Goal: Task Accomplishment & Management: Manage account settings

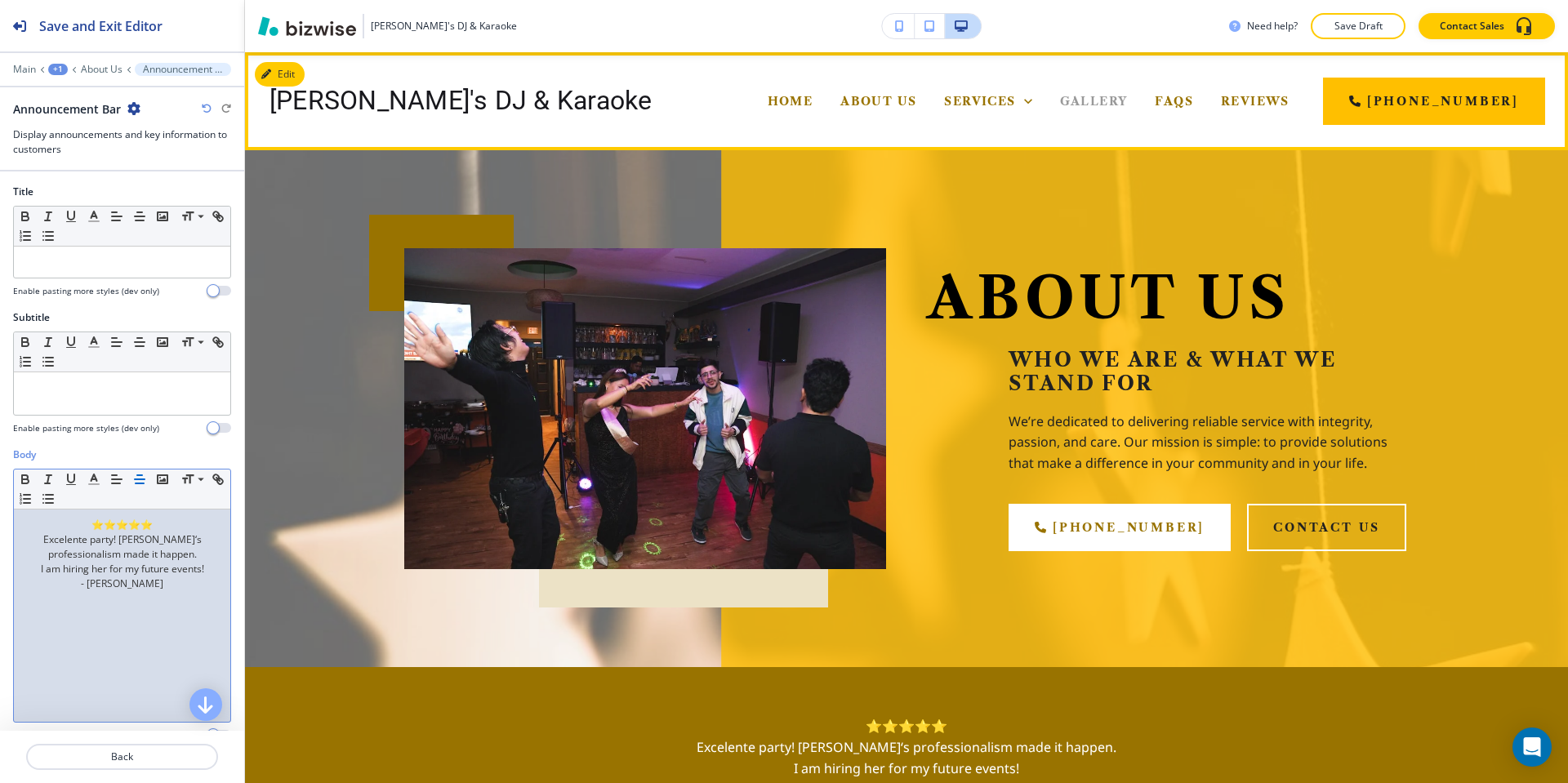
click at [1060, 104] on span "Gallery" at bounding box center [1093, 101] width 67 height 14
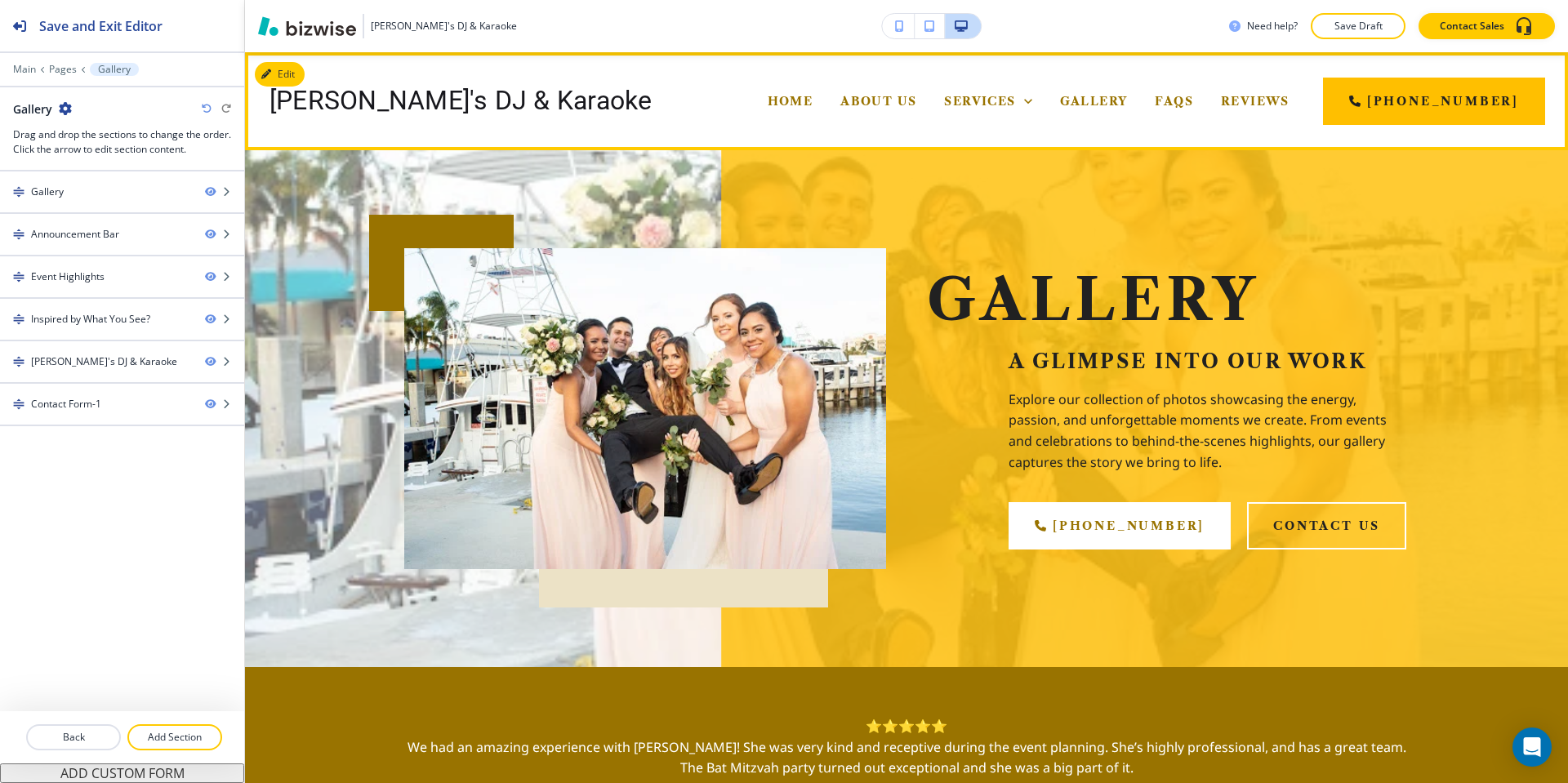
click at [1141, 115] on div "FAQs" at bounding box center [1174, 101] width 66 height 65
click at [1155, 105] on span "FAQs" at bounding box center [1174, 101] width 38 height 14
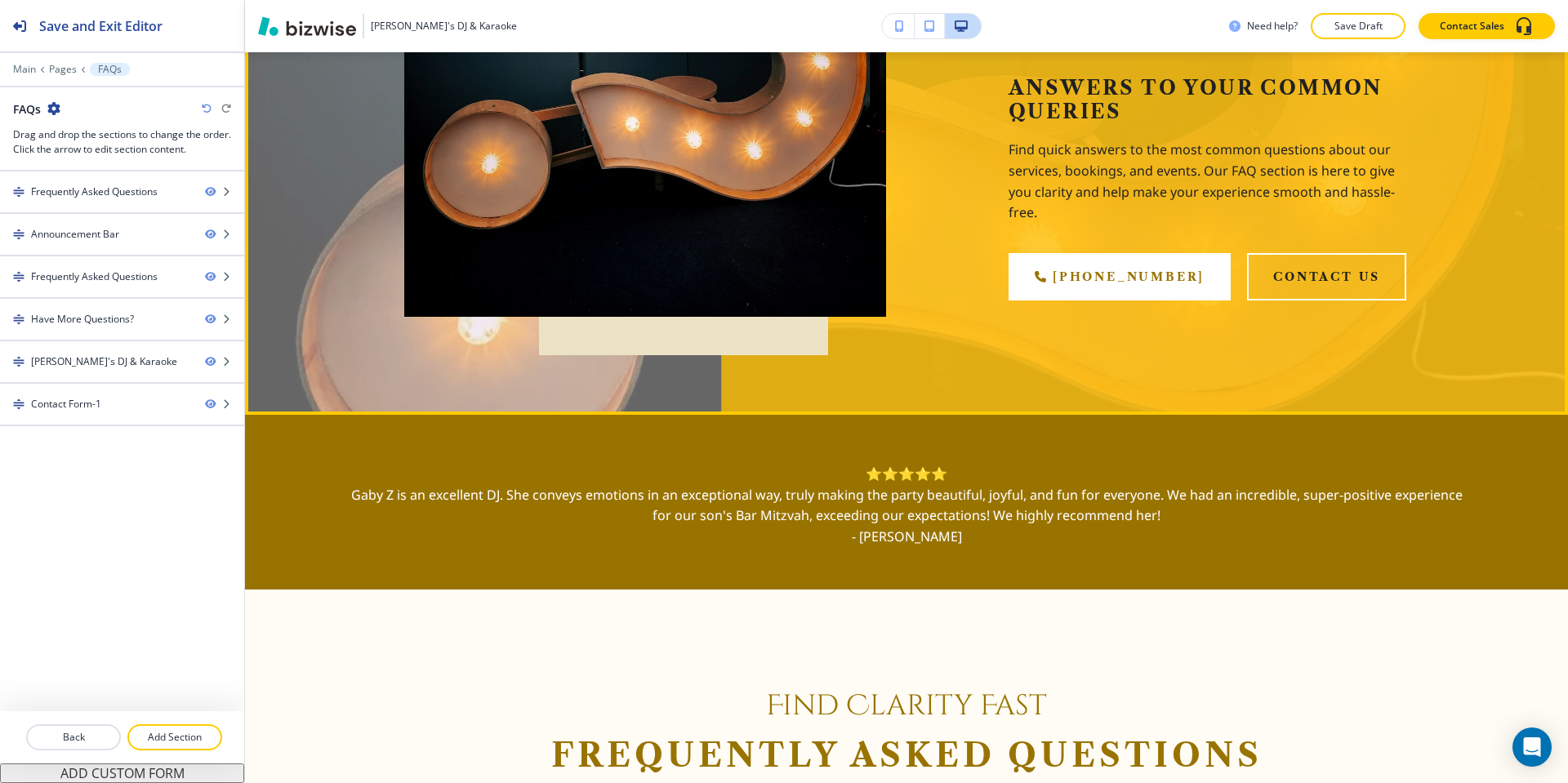
scroll to position [571, 0]
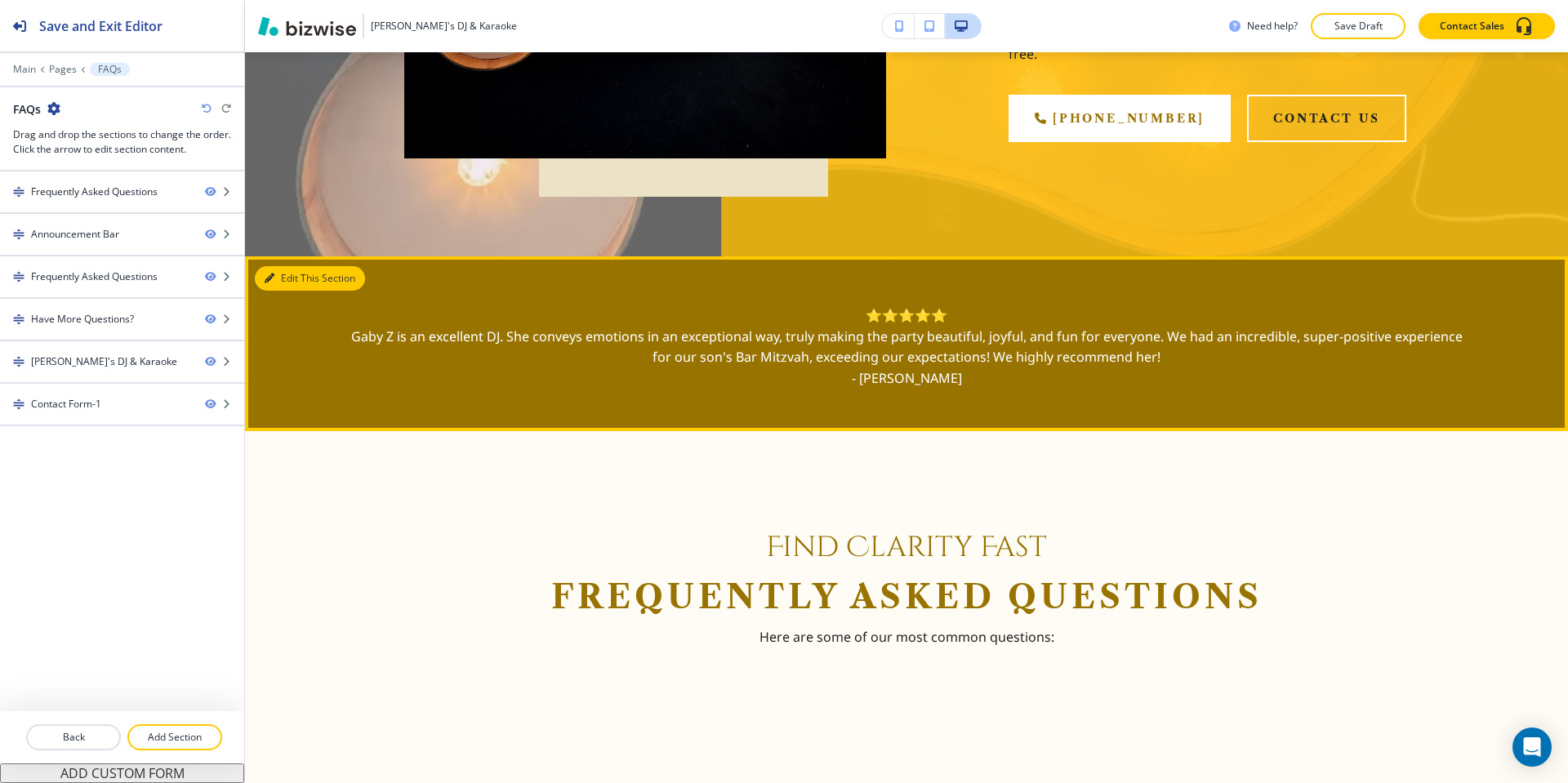
click at [283, 278] on button "Edit This Section" at bounding box center [309, 279] width 110 height 25
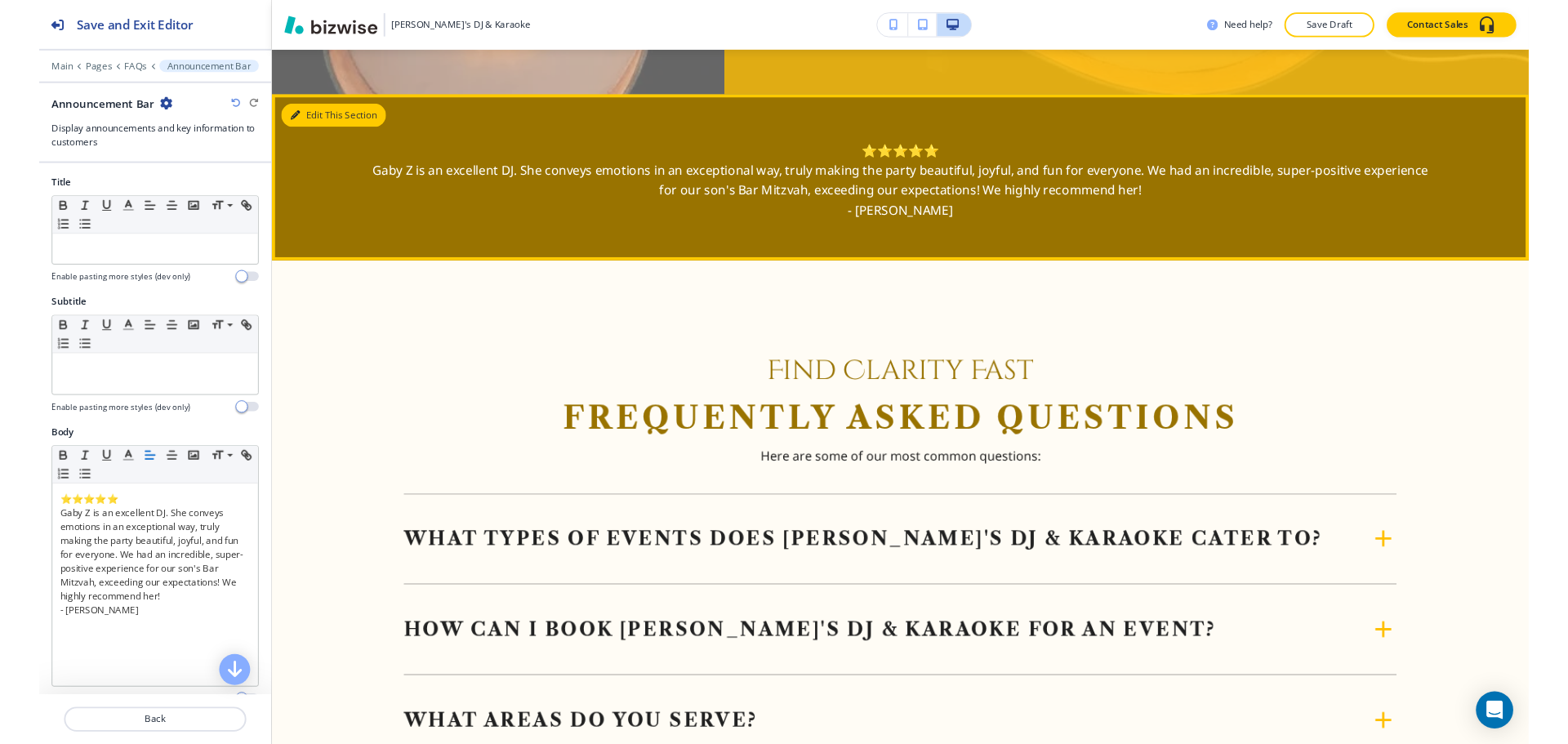
scroll to position [775, 0]
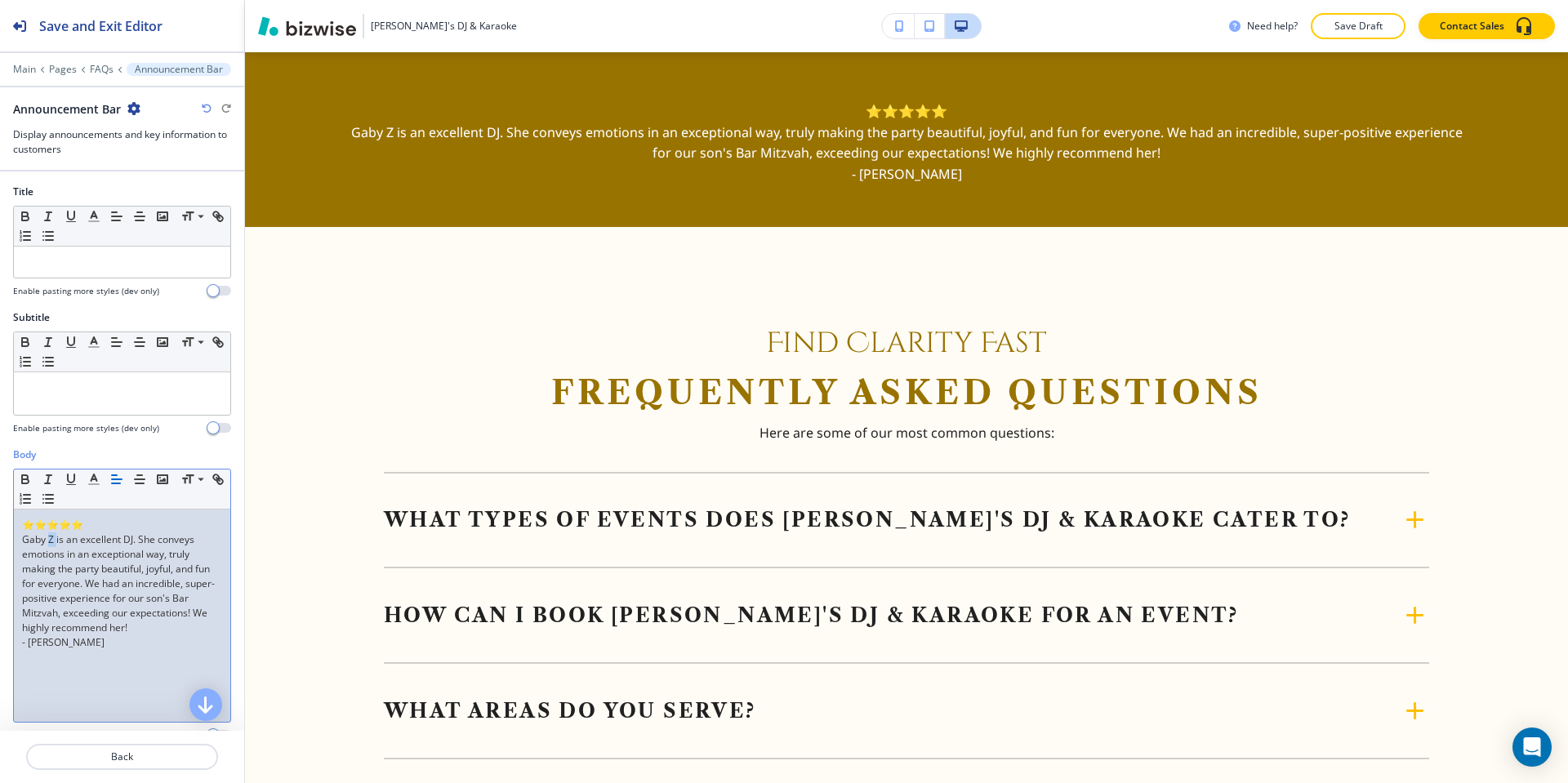
drag, startPoint x: 56, startPoint y: 535, endPoint x: 48, endPoint y: 534, distance: 8.1
click at [48, 534] on p "Gaby Z is an excellent DJ. She conveys emotions in an exceptional way, truly ma…" at bounding box center [121, 584] width 200 height 103
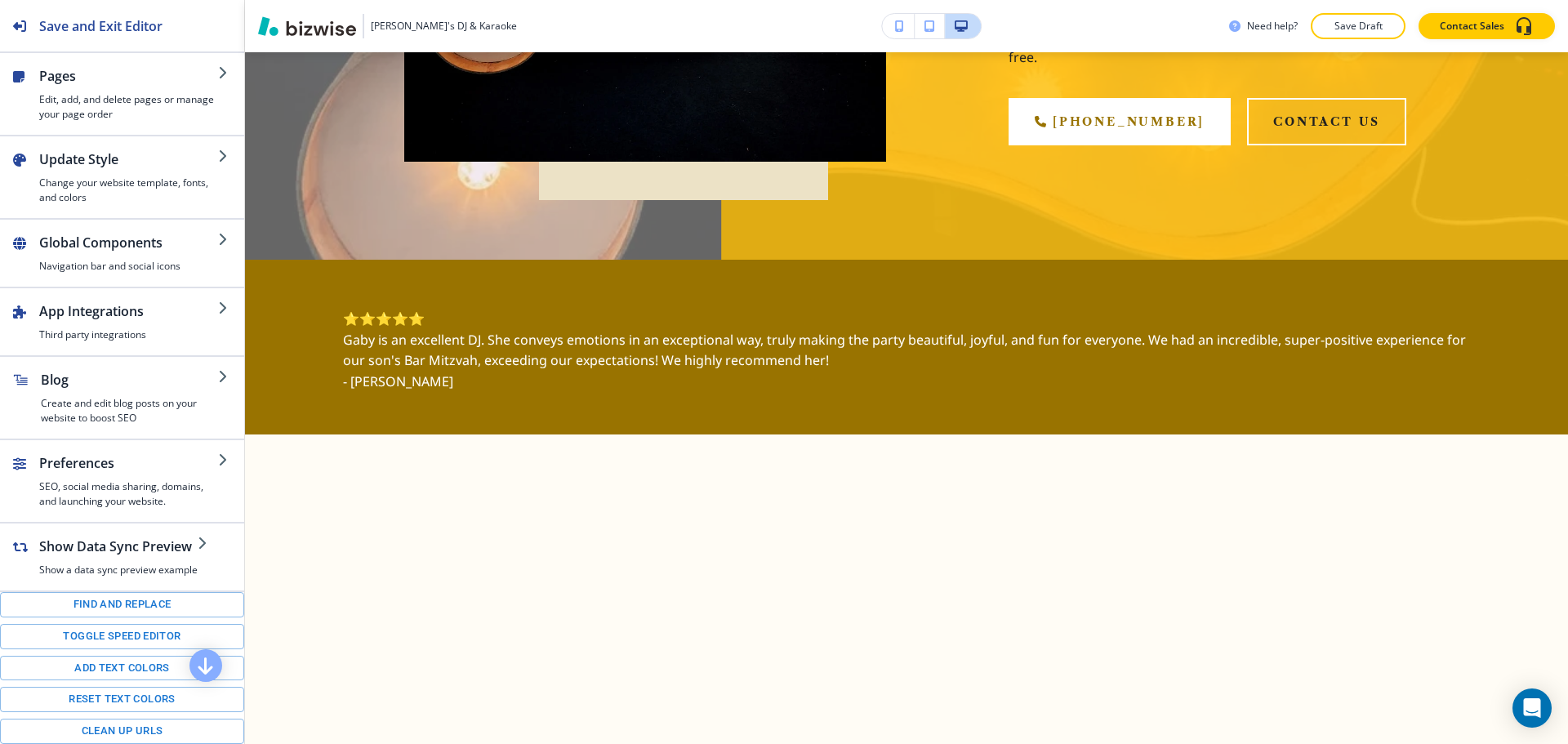
scroll to position [571, 0]
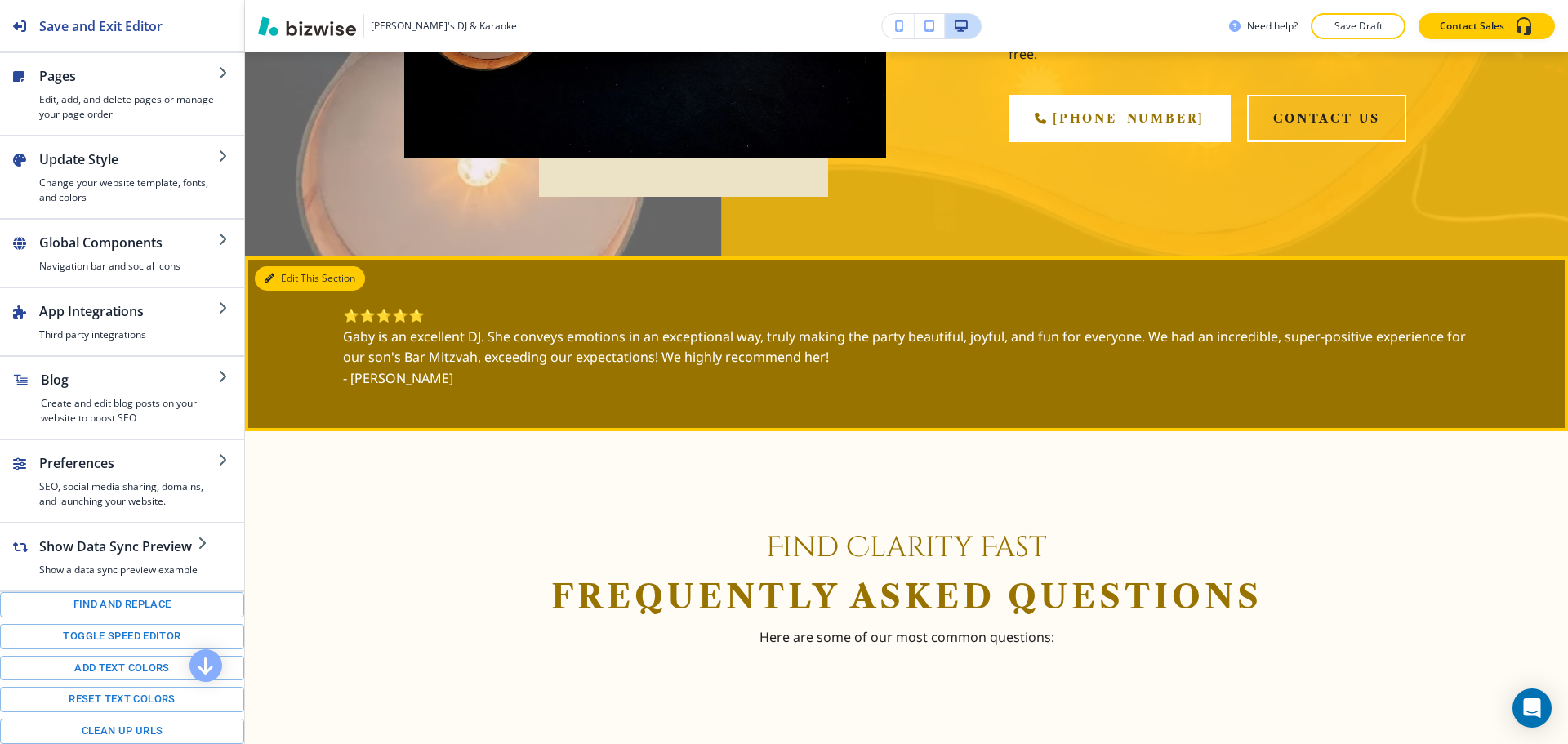
click at [315, 271] on button "Edit This Section" at bounding box center [309, 279] width 110 height 25
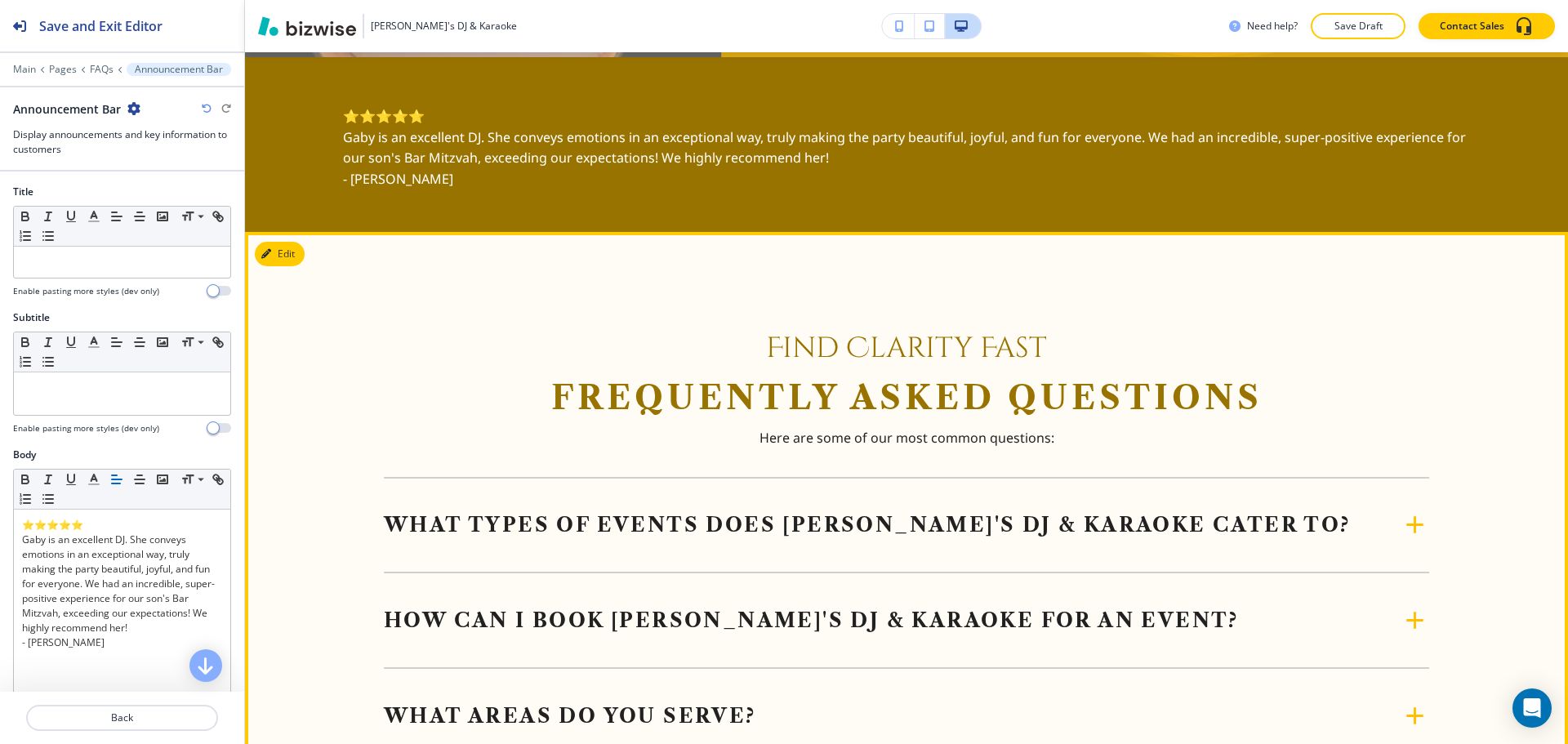
scroll to position [775, 0]
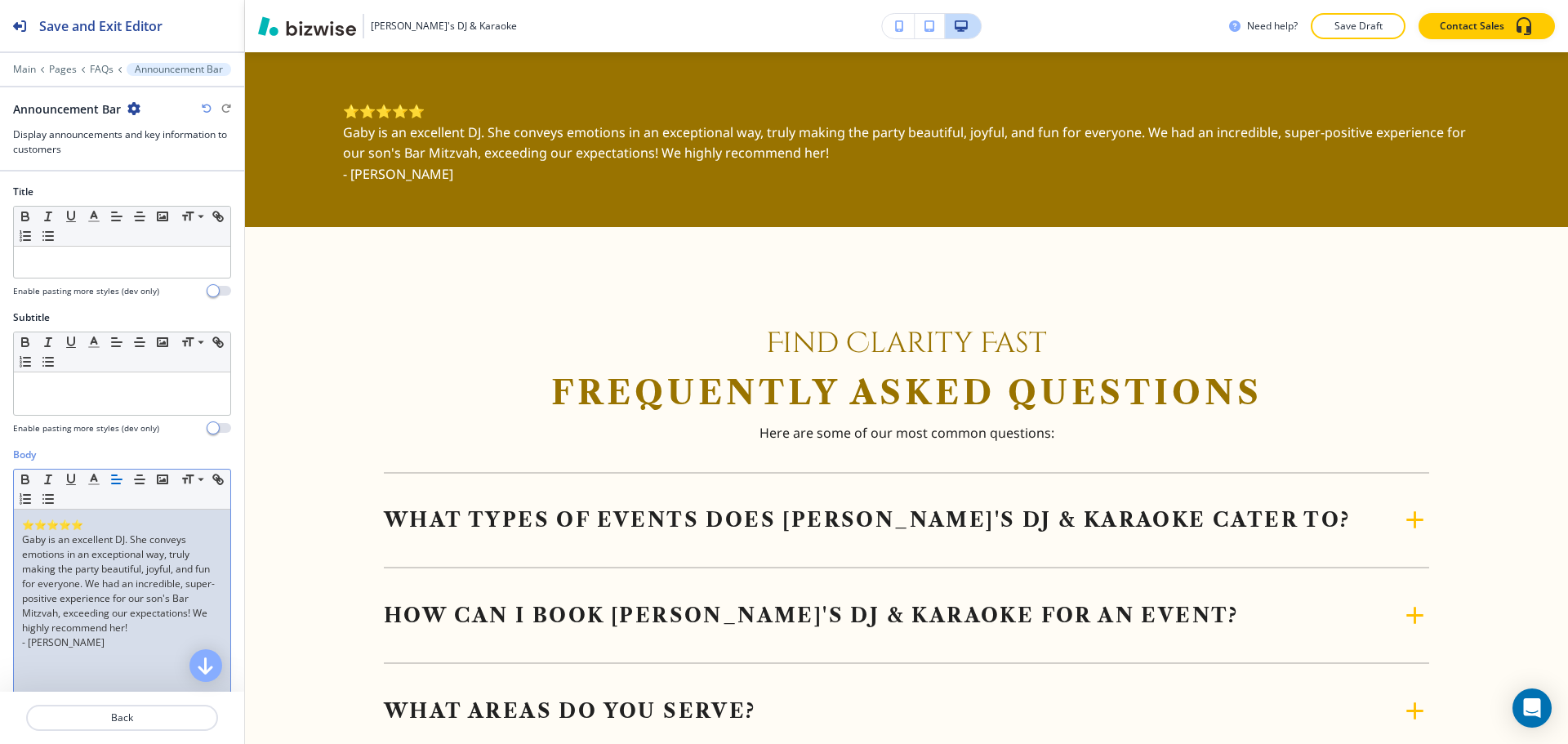
drag, startPoint x: 126, startPoint y: 642, endPoint x: 21, endPoint y: 512, distance: 167.1
click at [21, 512] on div "⭐⭐⭐⭐⭐ Gaby is an excellent DJ. She conveys emotions in an exceptional way, trul…" at bounding box center [122, 616] width 216 height 213
click at [134, 479] on icon "button" at bounding box center [139, 478] width 14 height 14
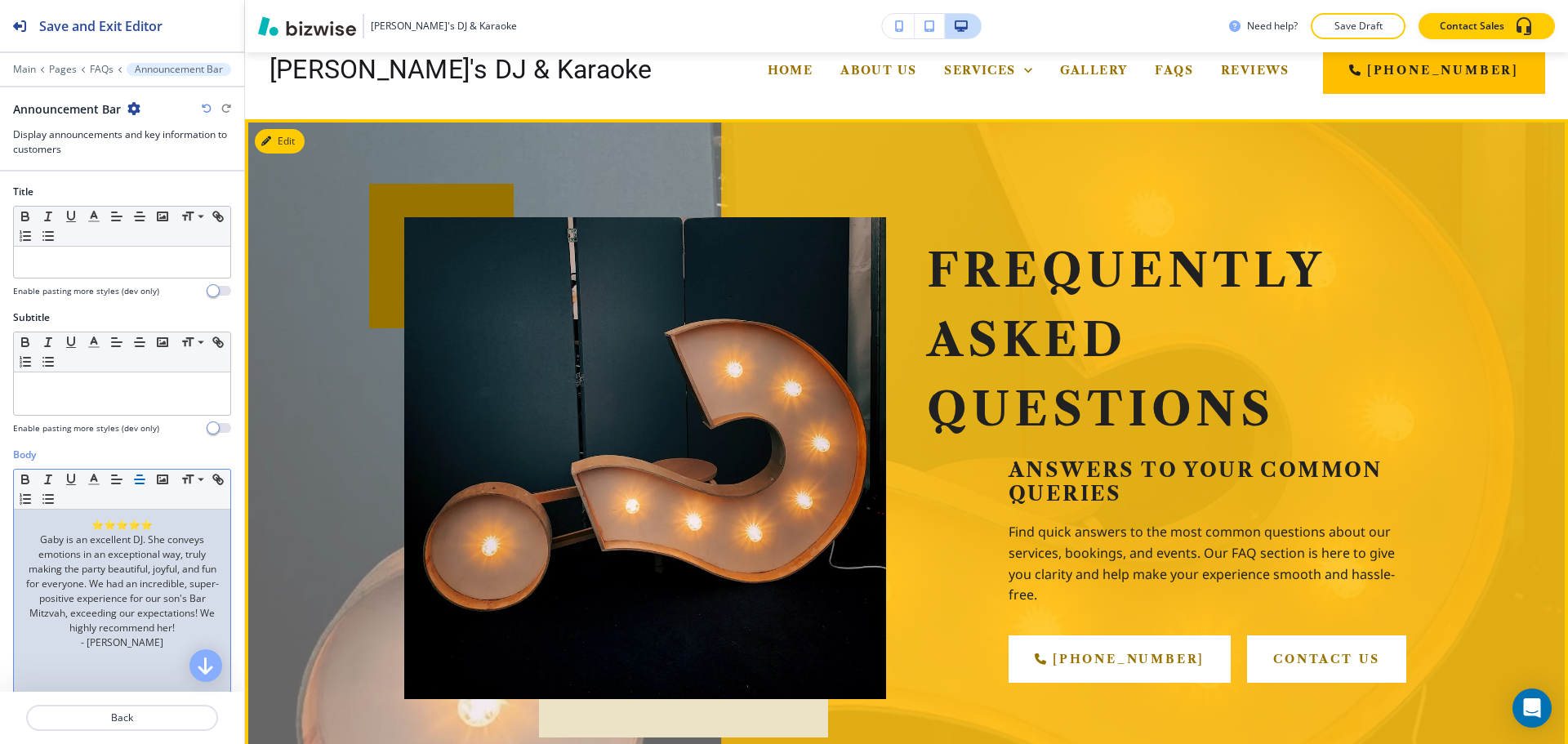
scroll to position [0, 0]
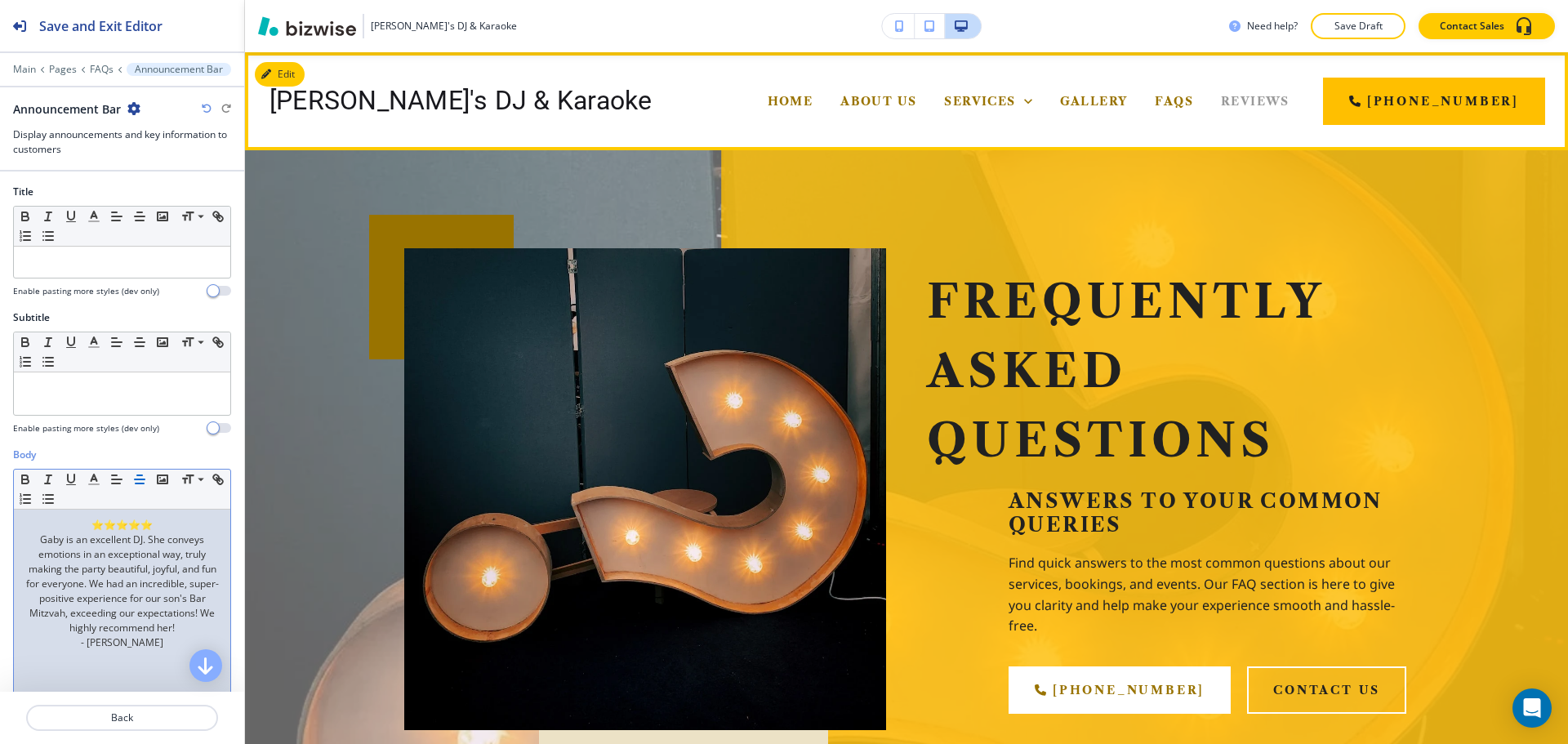
click at [1221, 102] on span "Reviews" at bounding box center [1255, 101] width 68 height 14
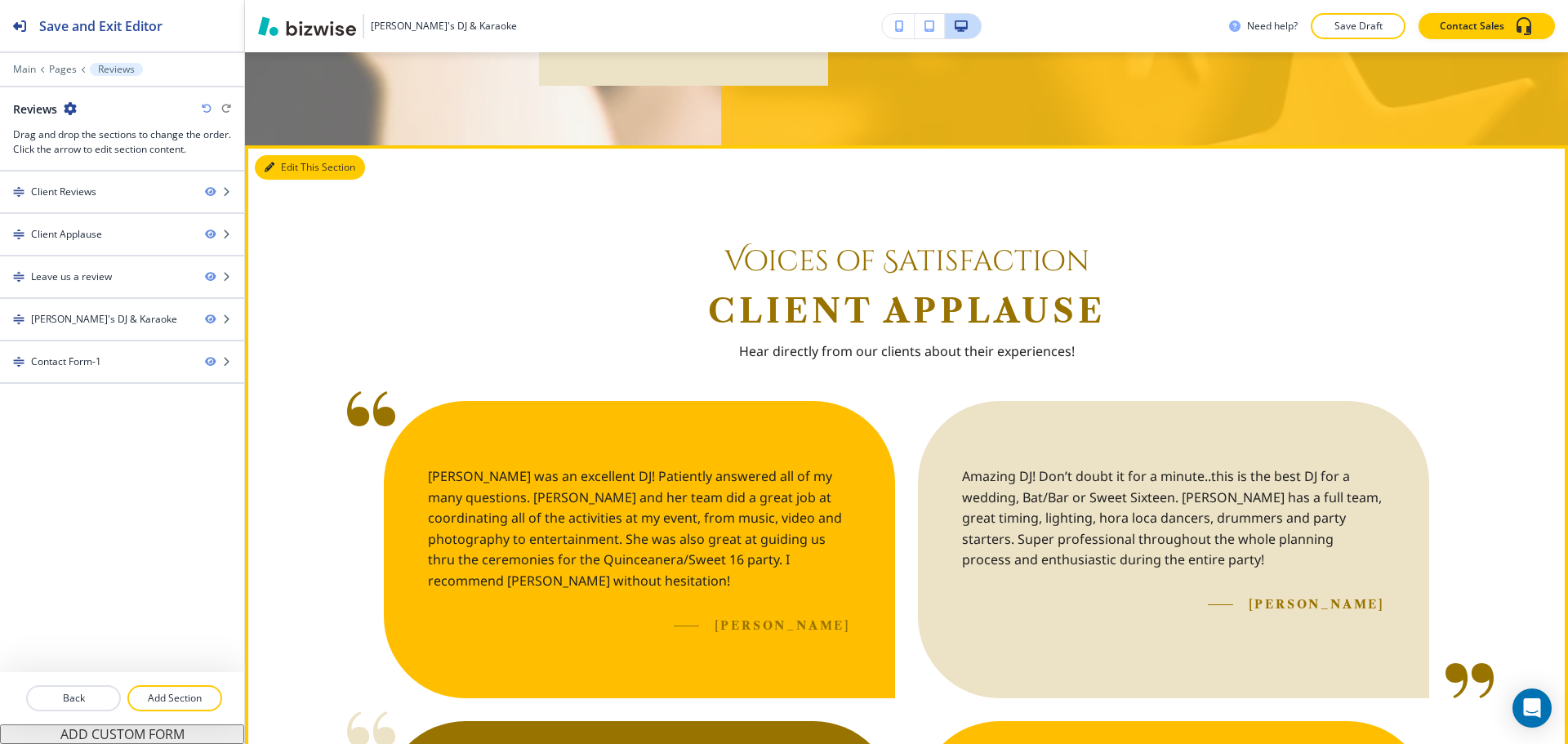
click at [289, 167] on button "Edit This Section" at bounding box center [309, 167] width 110 height 25
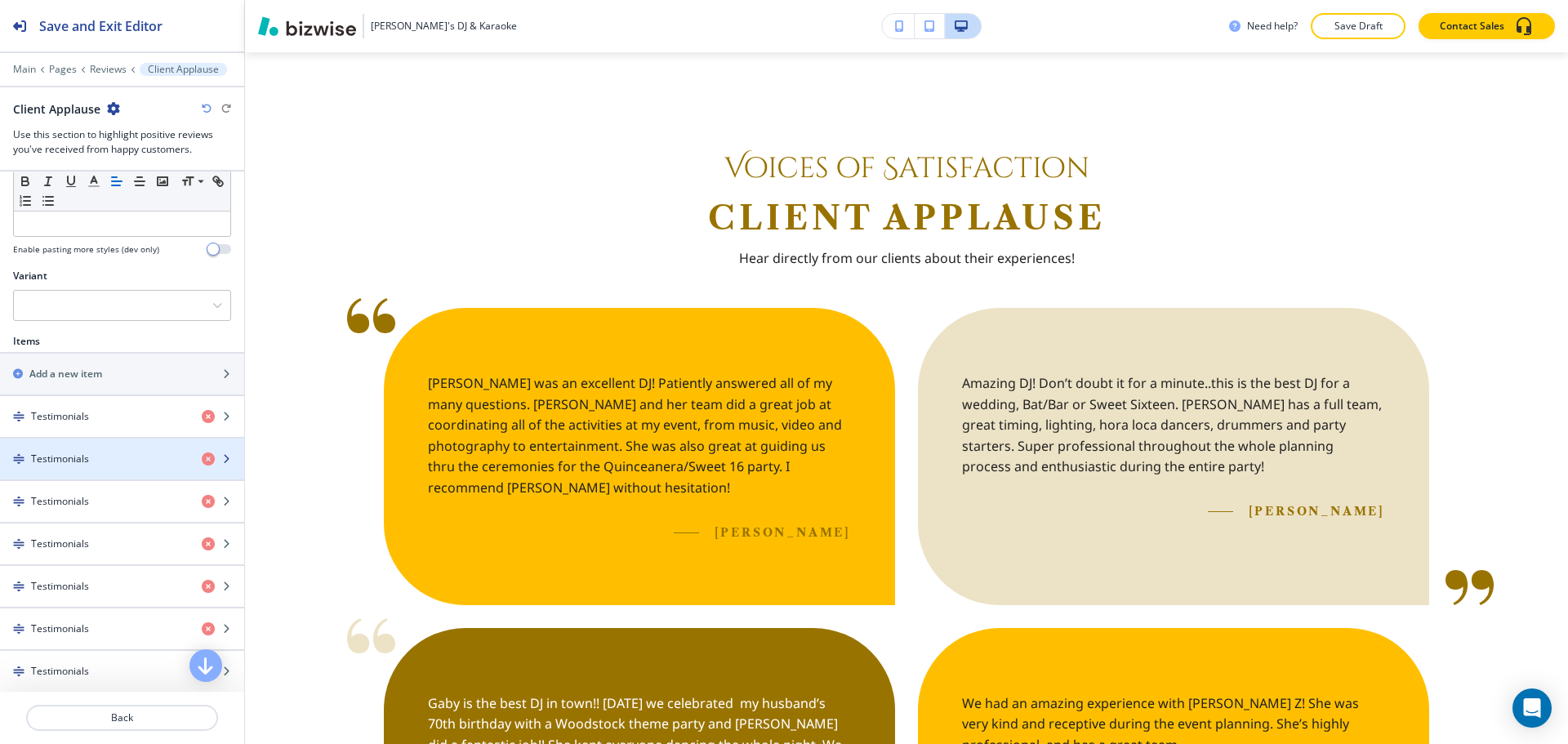
scroll to position [490, 0]
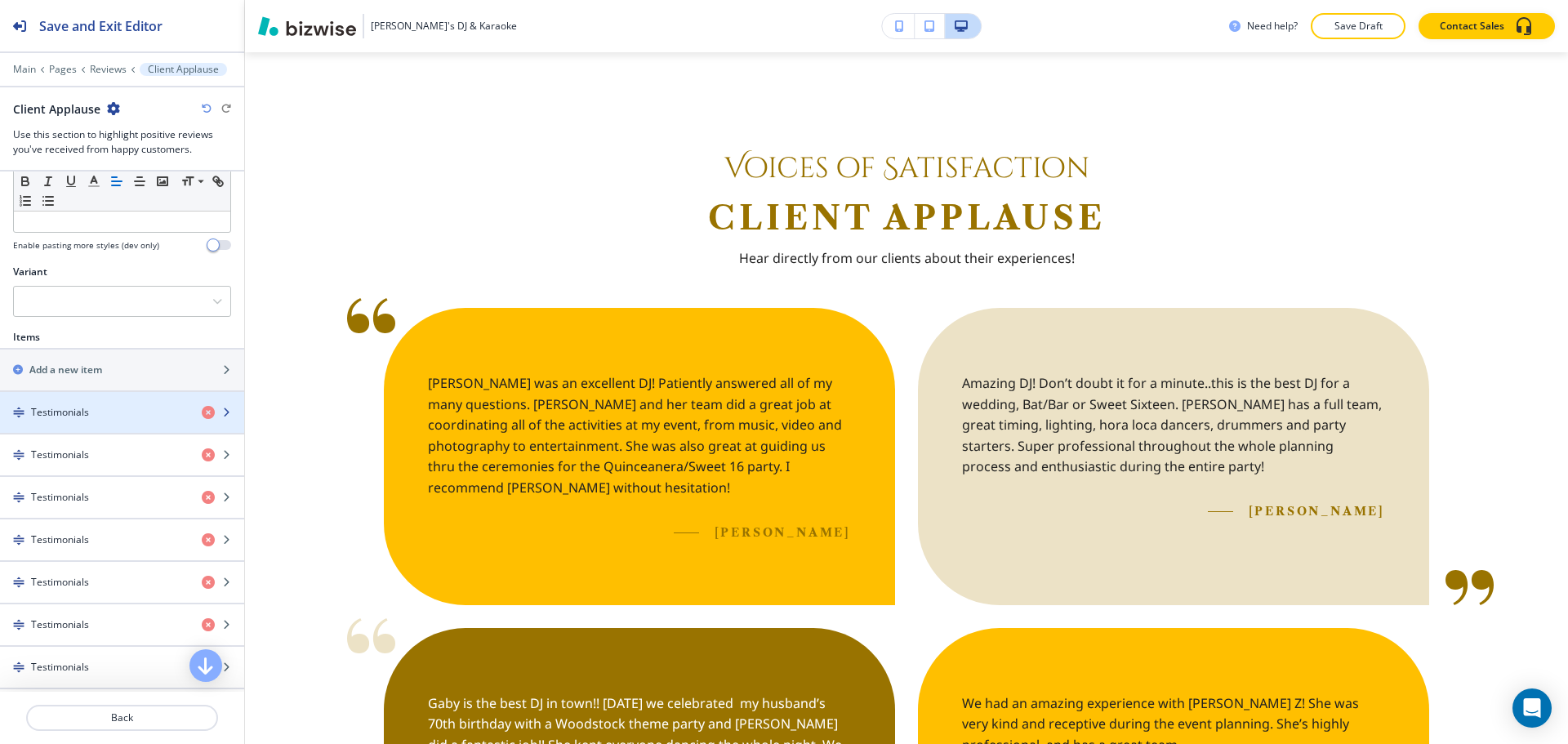
click at [82, 419] on div "button" at bounding box center [121, 426] width 244 height 13
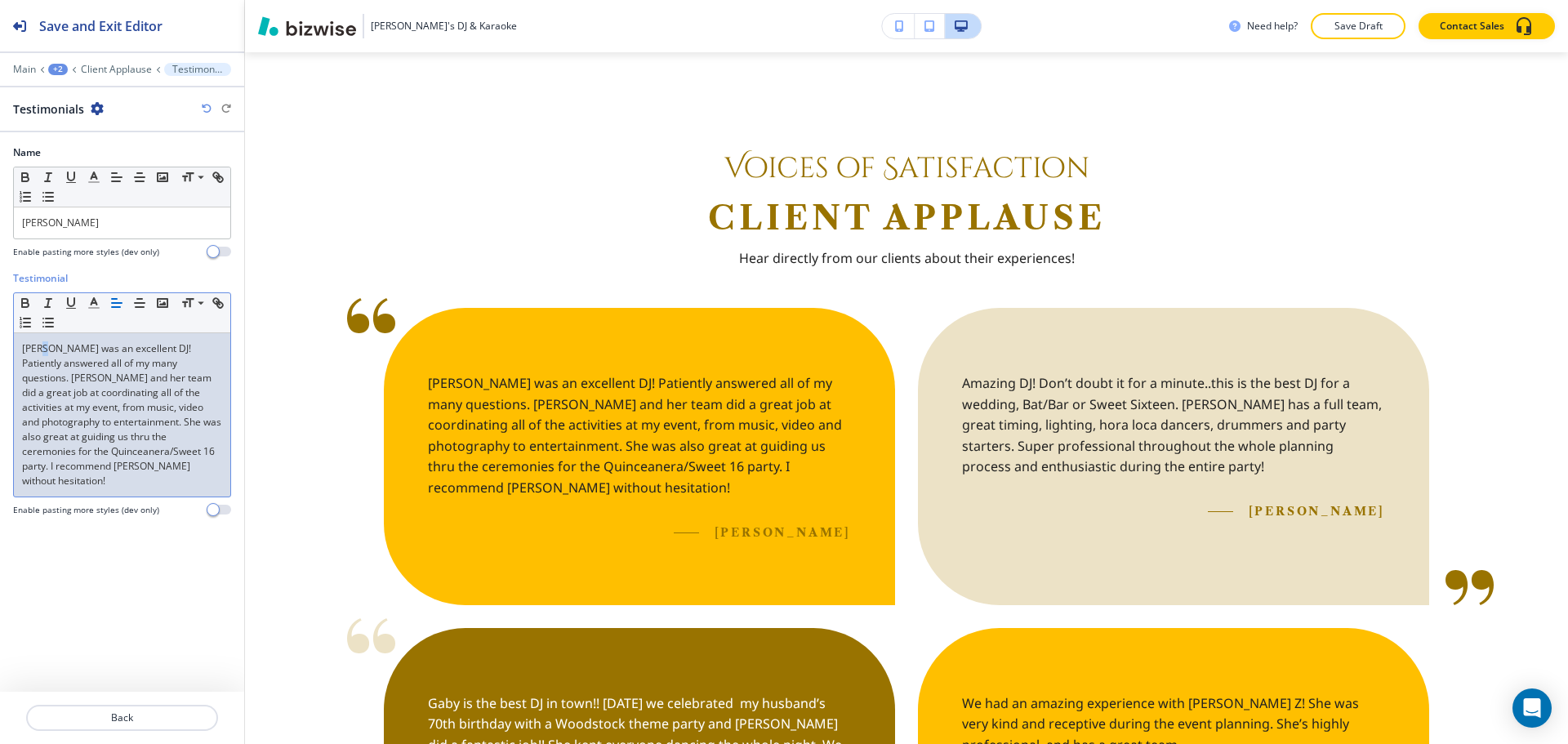
drag, startPoint x: 45, startPoint y: 348, endPoint x: 52, endPoint y: 353, distance: 8.6
click at [52, 353] on p "GabyZ was an excellent DJ! Patiently answered all of my many questions. GabyZ a…" at bounding box center [121, 415] width 200 height 147
click at [215, 367] on p "Gaby was an excellent DJ! Patiently answered all of my many questions. GabyZ an…" at bounding box center [121, 415] width 200 height 147
click at [49, 462] on p "Gaby was an excellent DJ! Patiently answered all of my many questions. Gaby and…" at bounding box center [121, 415] width 200 height 147
click at [120, 711] on p "Back" at bounding box center [121, 717] width 189 height 14
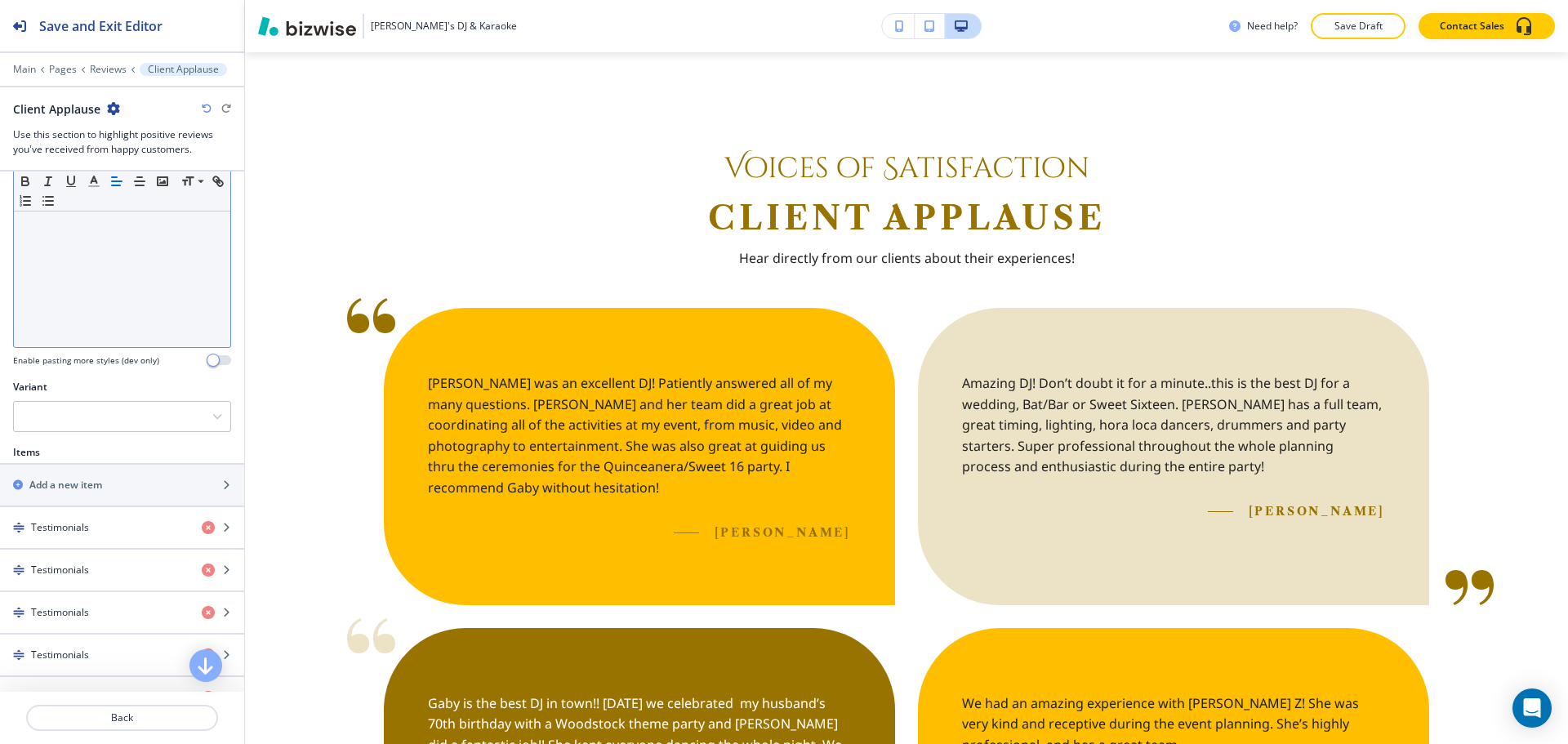
scroll to position [408, 0]
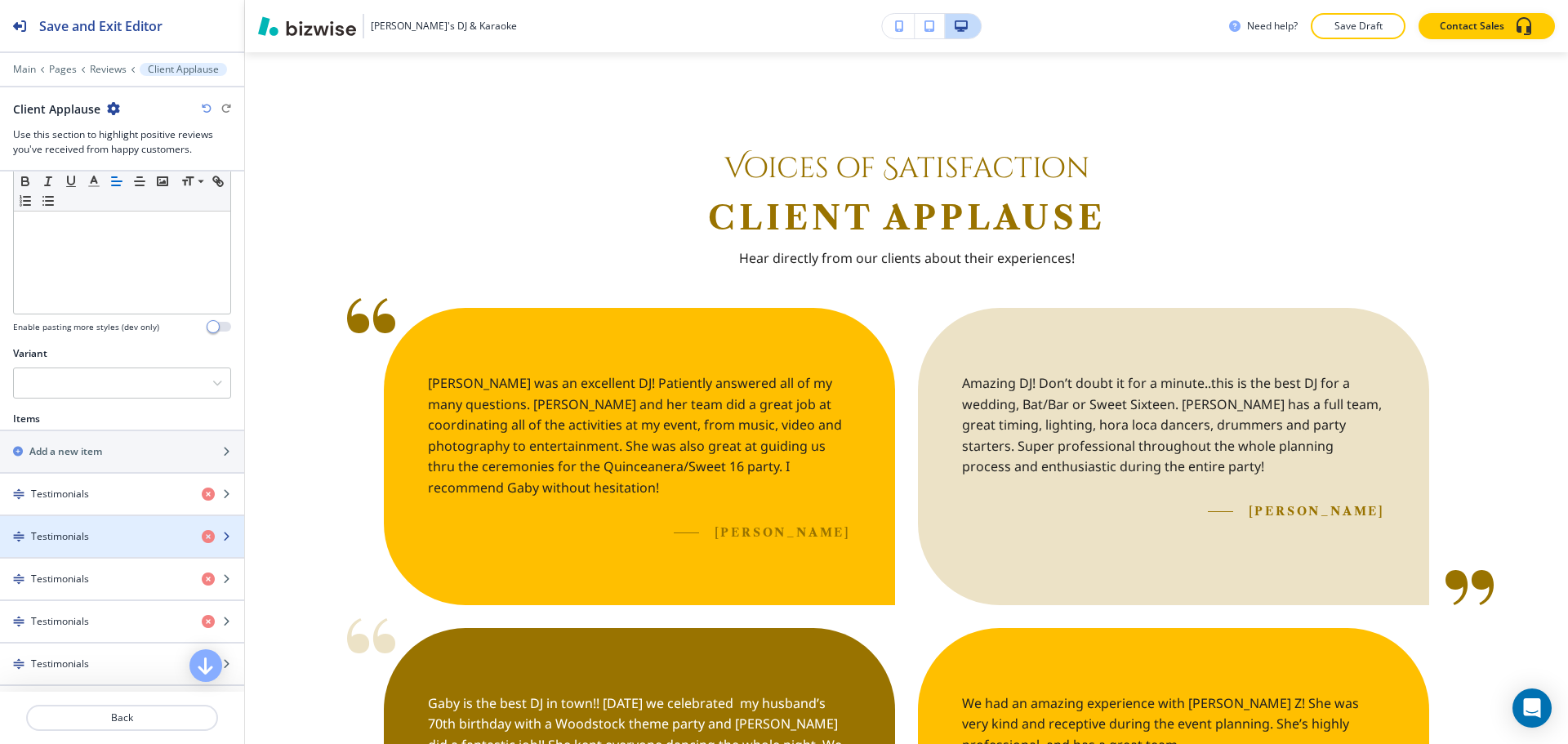
click at [38, 551] on div "button" at bounding box center [121, 550] width 244 height 13
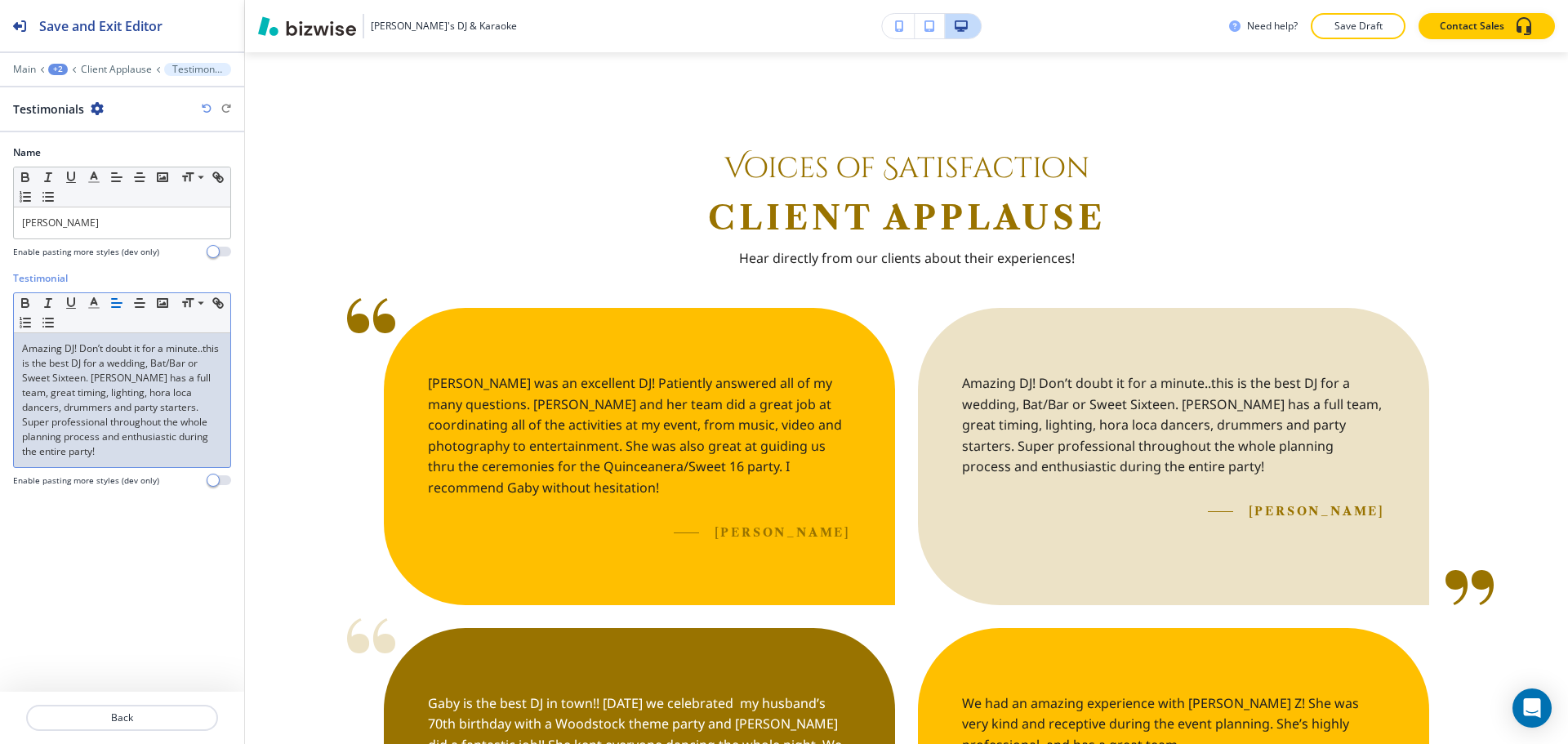
click at [206, 350] on p "Amazing DJ! Don’t doubt it for a minute..this is the best DJ for a wedding, Bat…" at bounding box center [121, 400] width 200 height 118
click at [129, 710] on button "Back" at bounding box center [122, 718] width 192 height 27
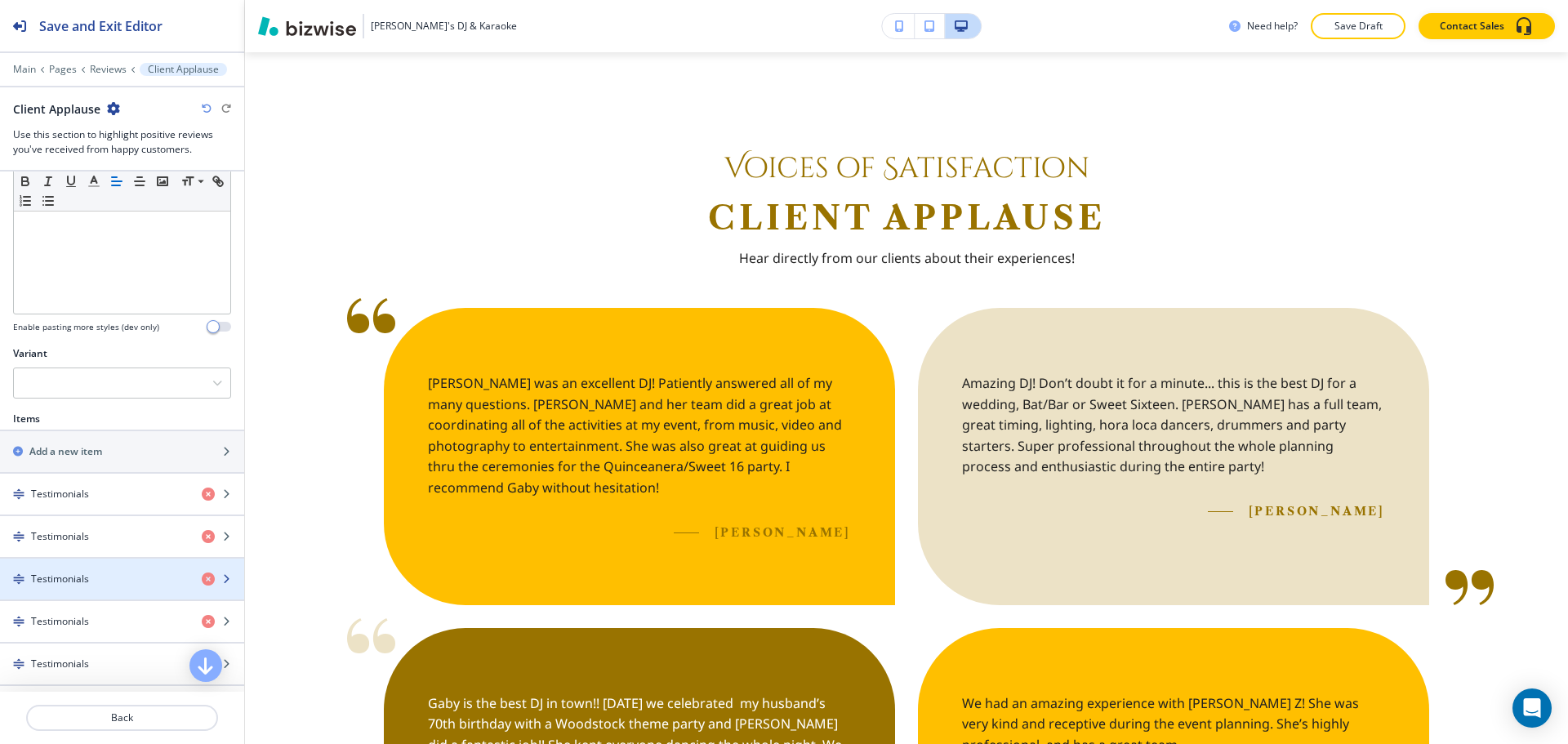
click at [56, 586] on div "button" at bounding box center [121, 593] width 244 height 13
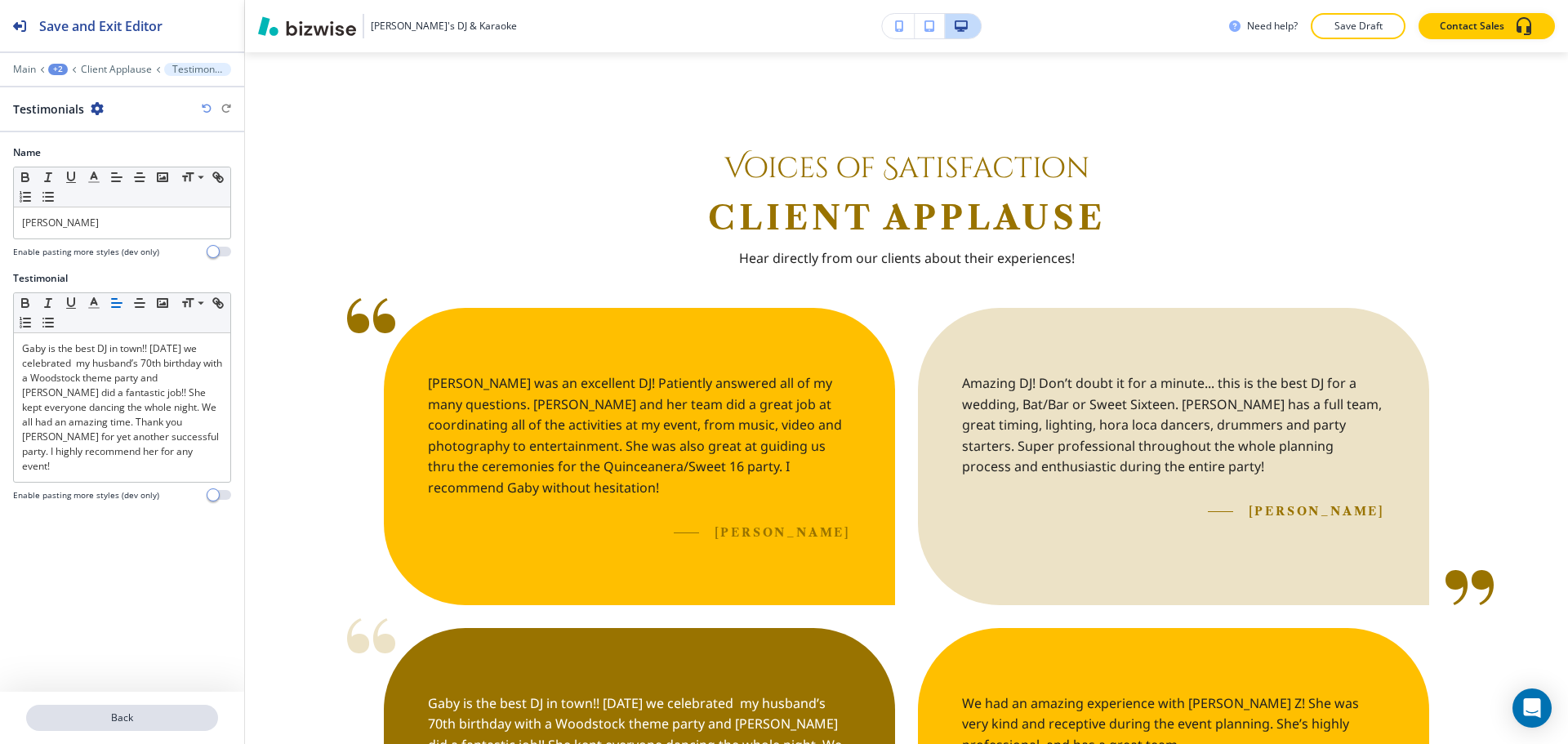
click at [101, 709] on button "Back" at bounding box center [122, 718] width 192 height 27
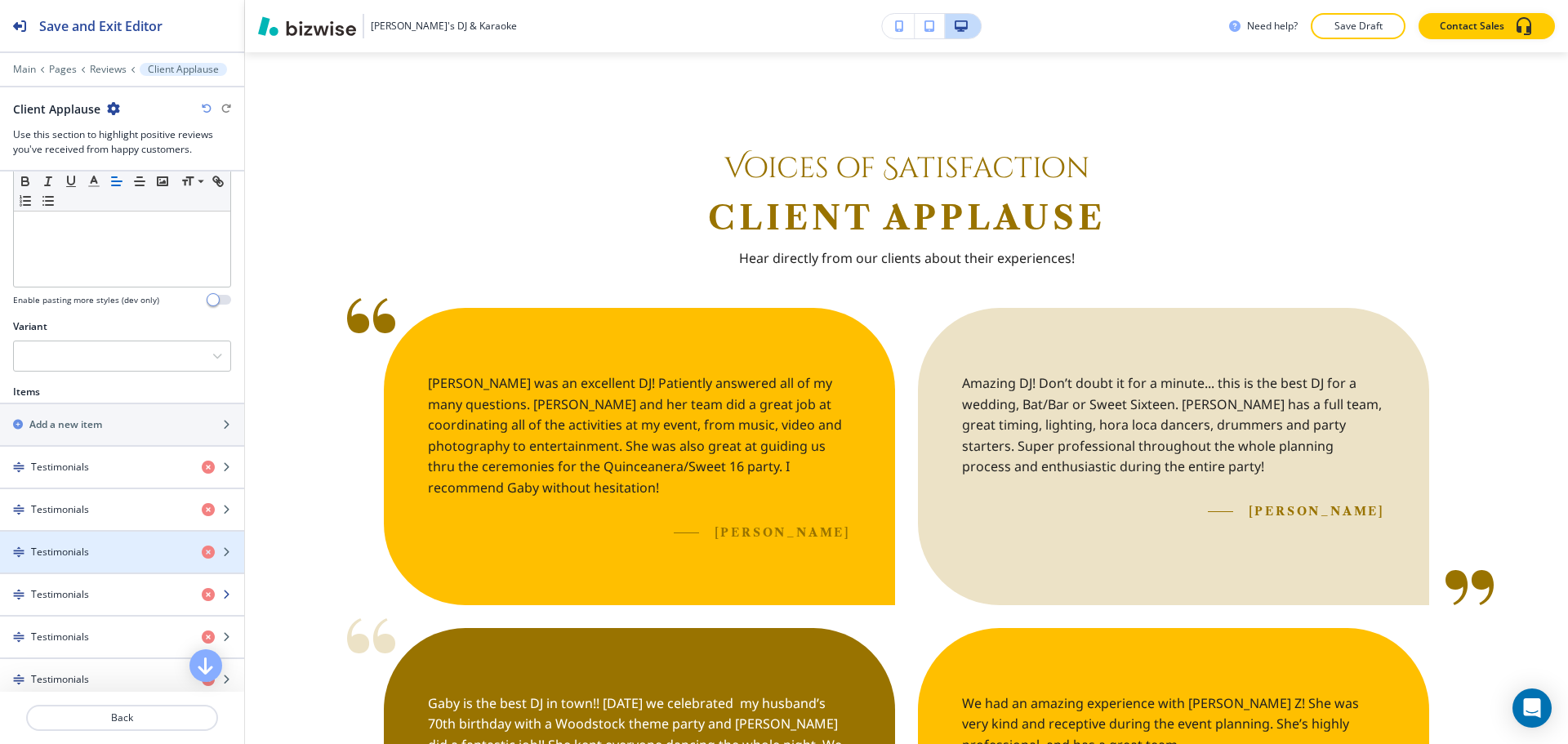
scroll to position [490, 0]
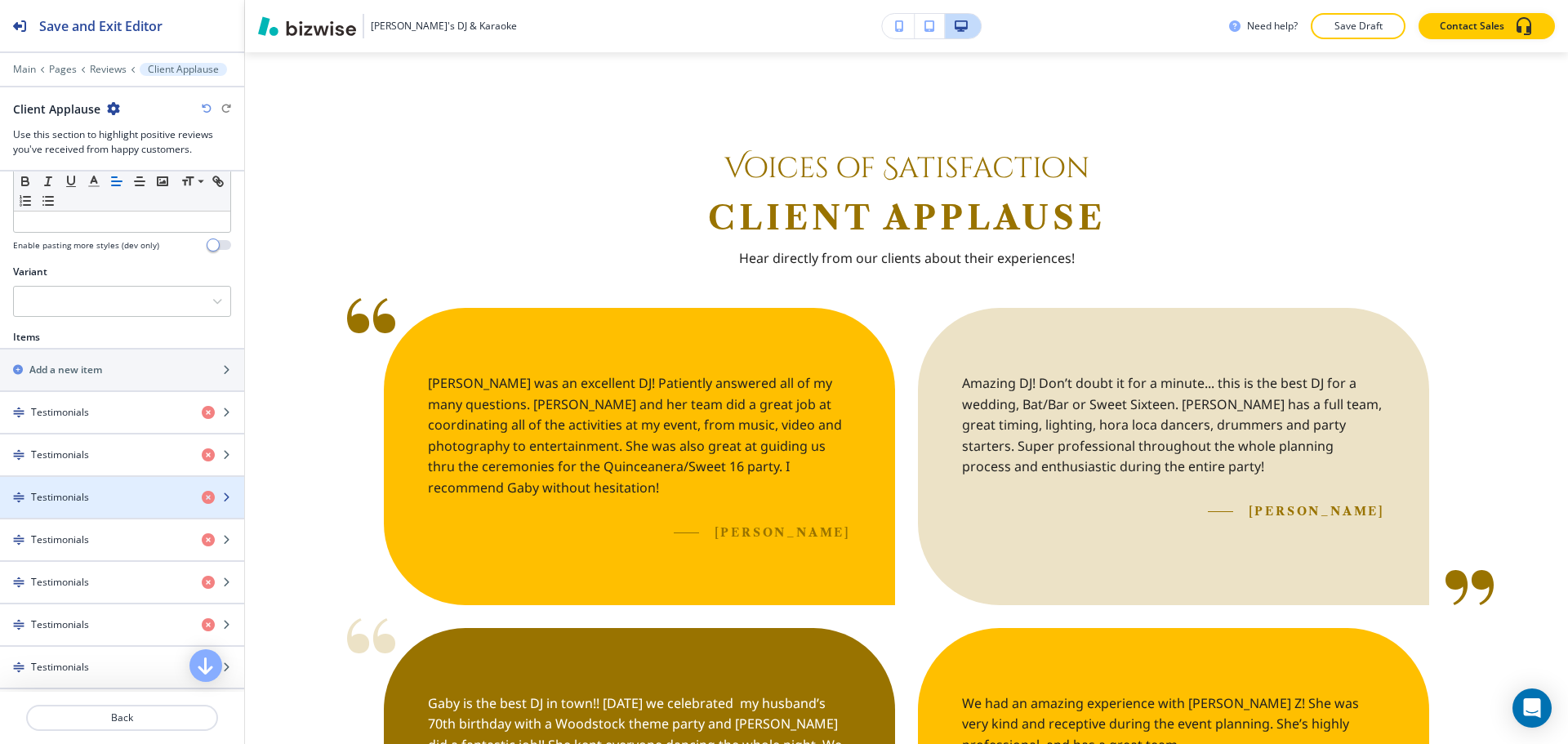
click at [116, 511] on div "button" at bounding box center [121, 512] width 244 height 13
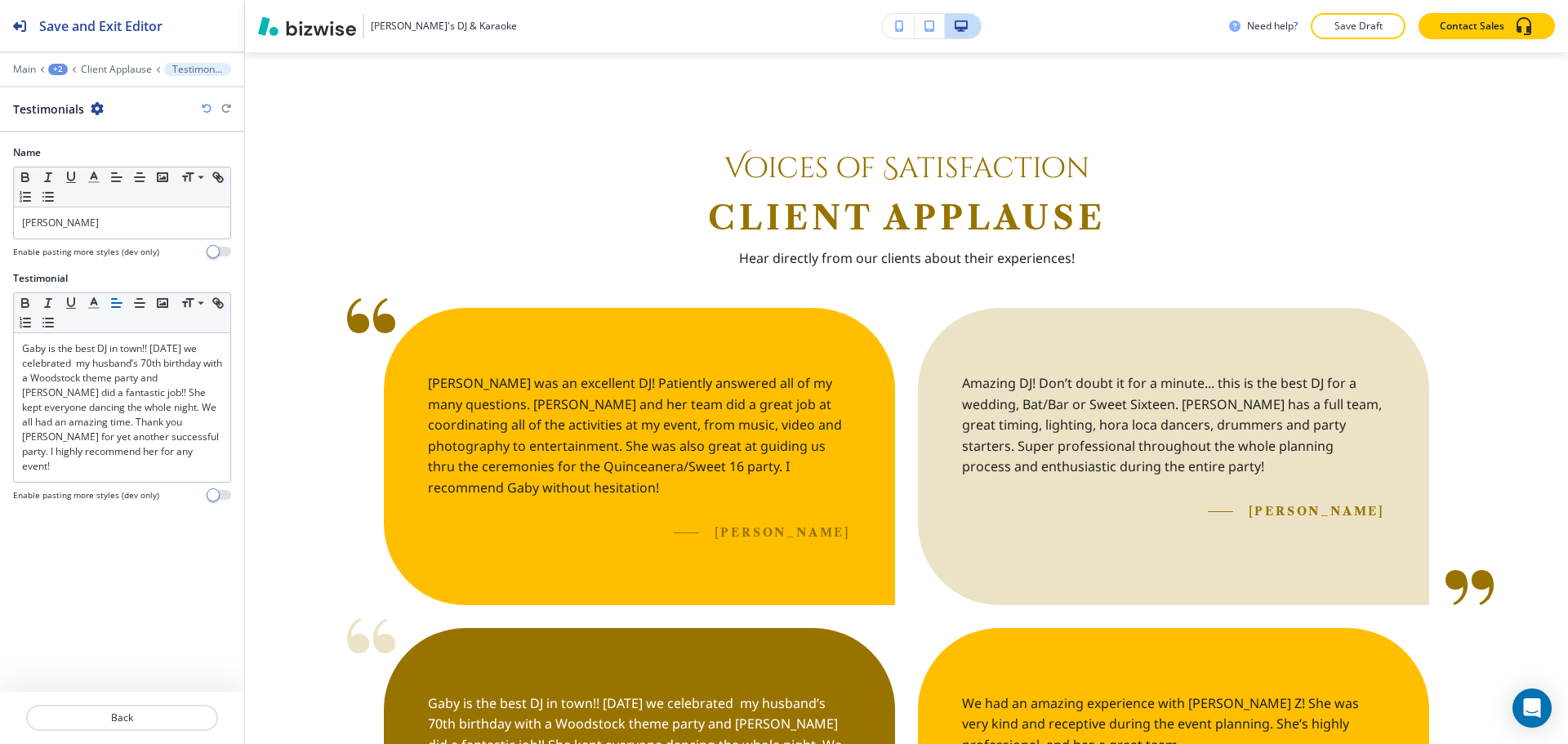
click at [87, 736] on div at bounding box center [121, 737] width 244 height 13
click at [91, 725] on button "Back" at bounding box center [122, 718] width 192 height 27
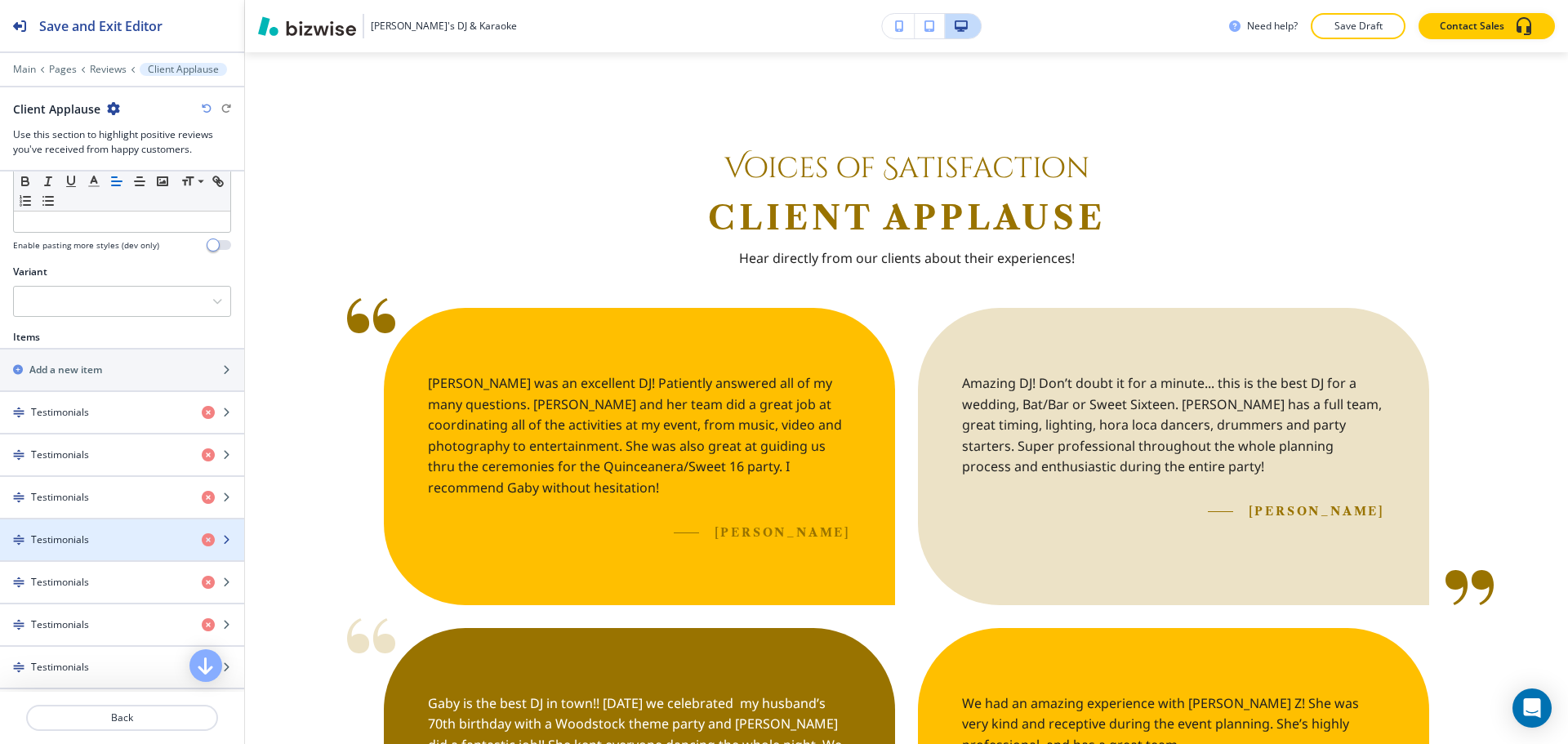
click at [68, 525] on div "button" at bounding box center [121, 526] width 244 height 13
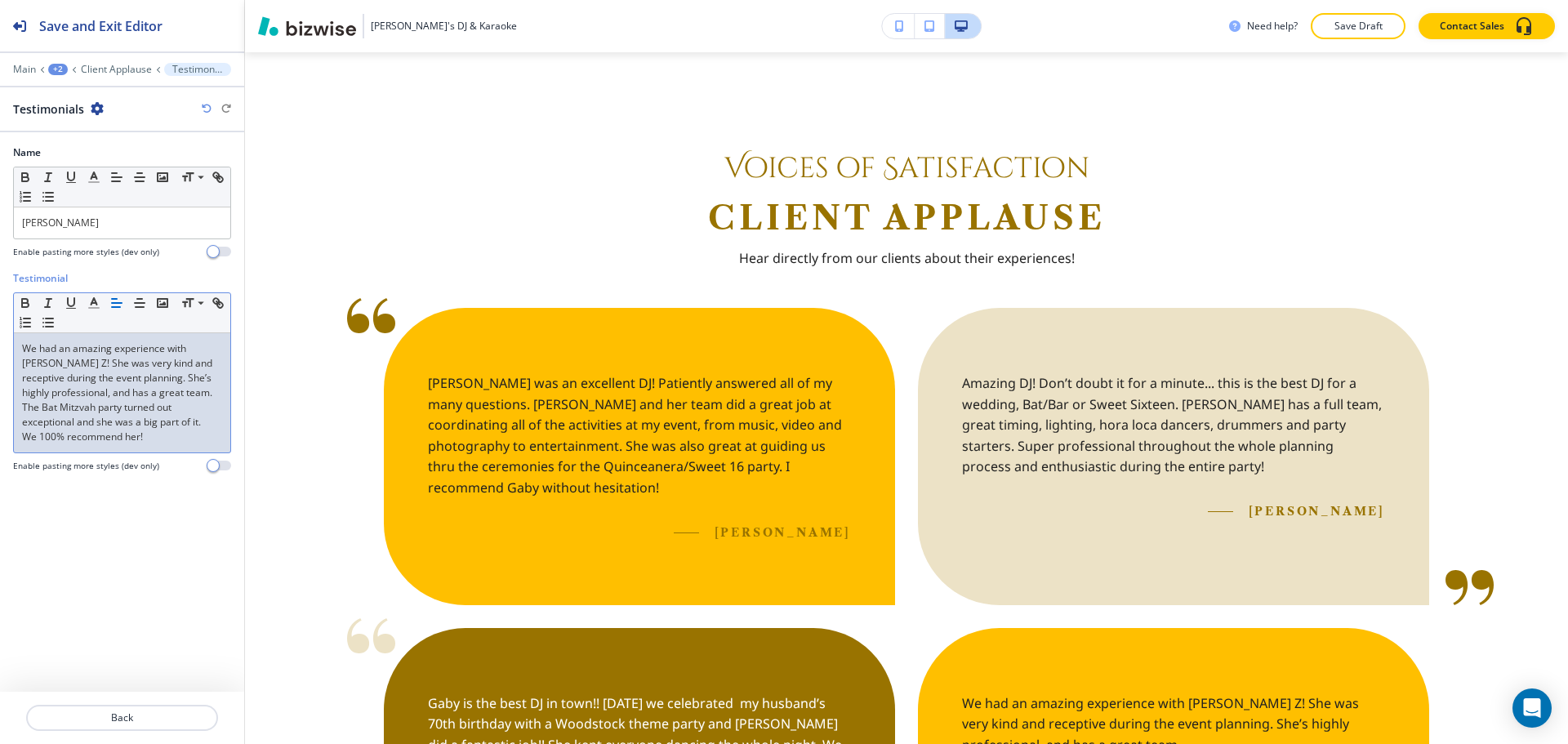
click at [27, 362] on p "We had an amazing experience with Gaby Z! She was very kind and receptive durin…" at bounding box center [121, 371] width 200 height 59
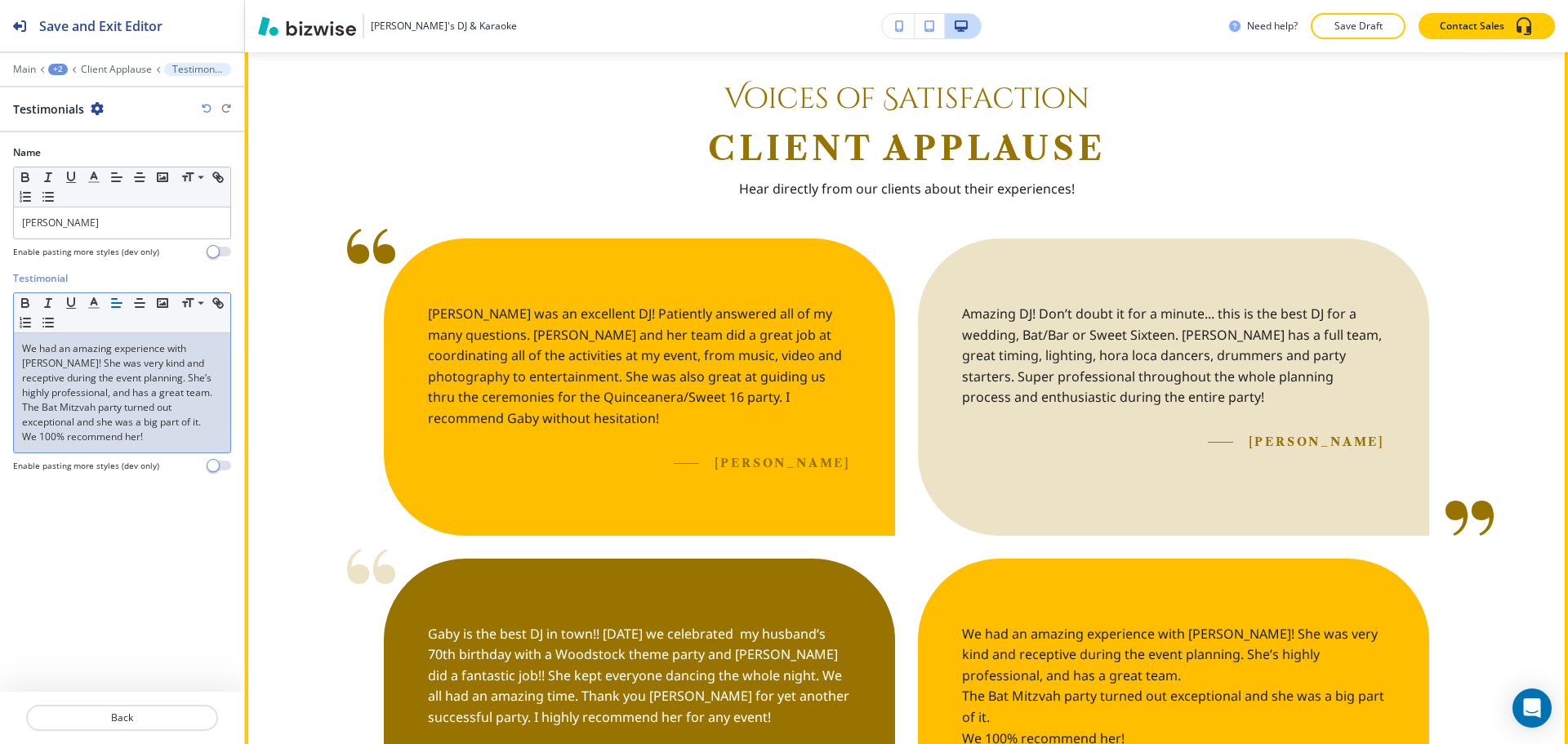
scroll to position [828, 0]
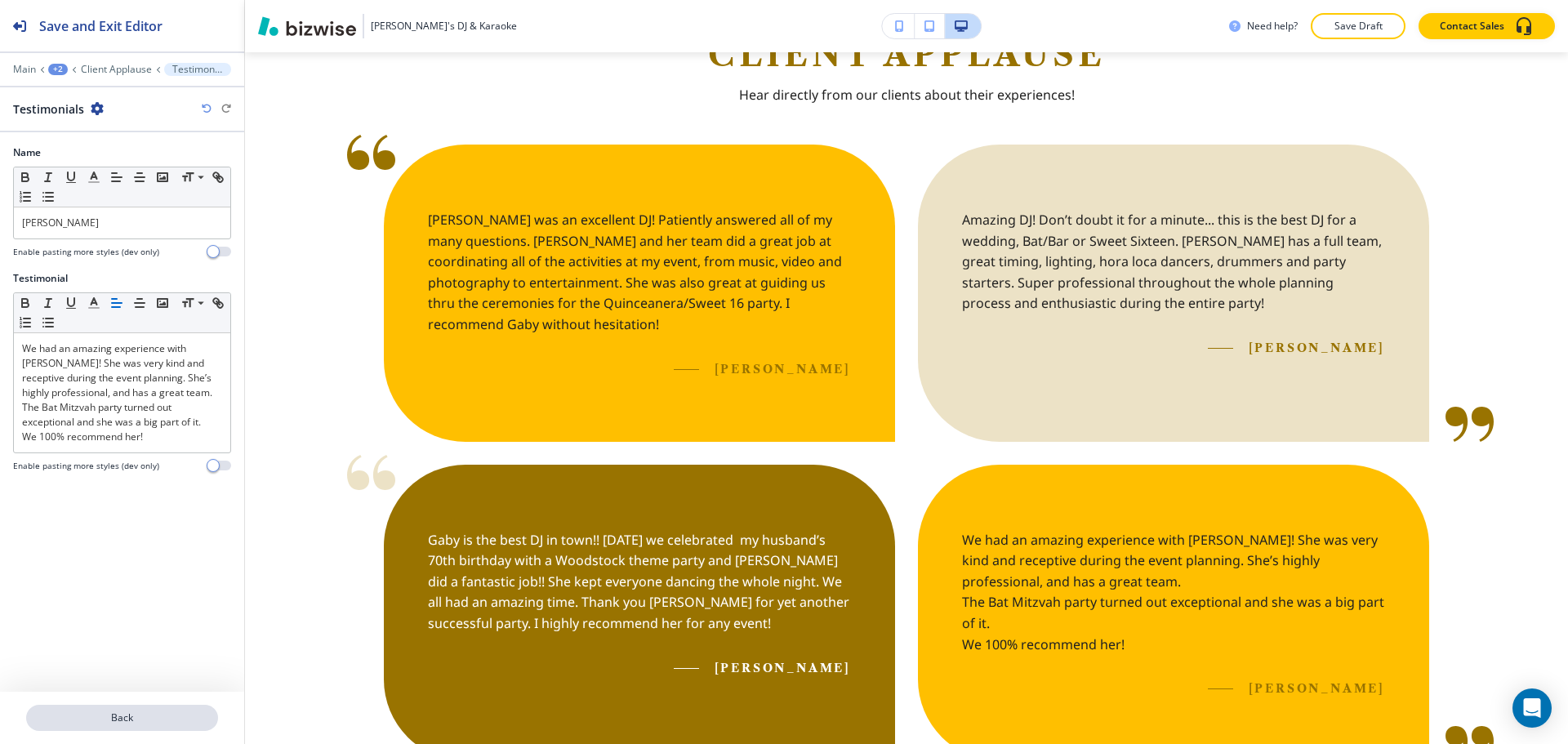
click at [155, 723] on p "Back" at bounding box center [121, 717] width 189 height 14
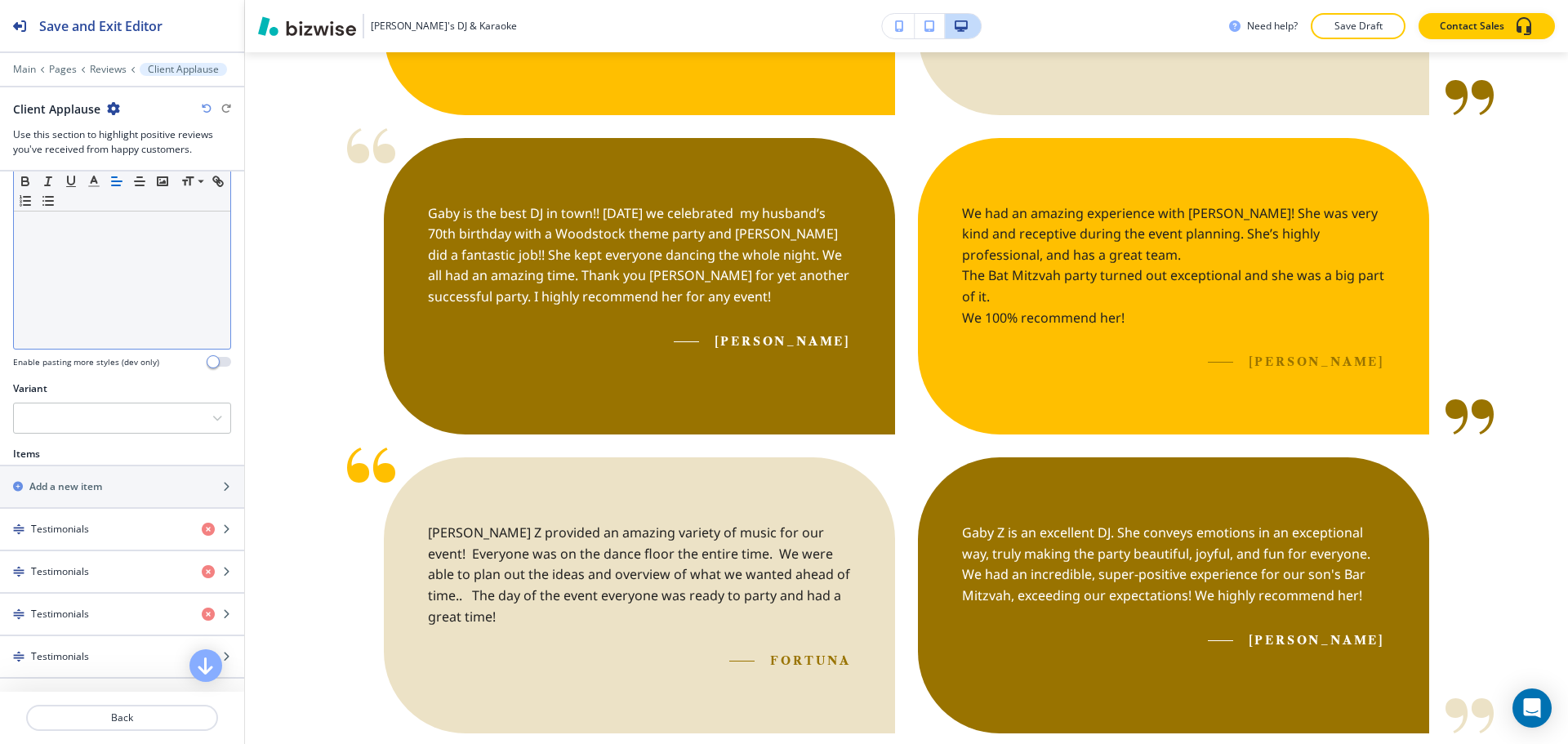
scroll to position [408, 0]
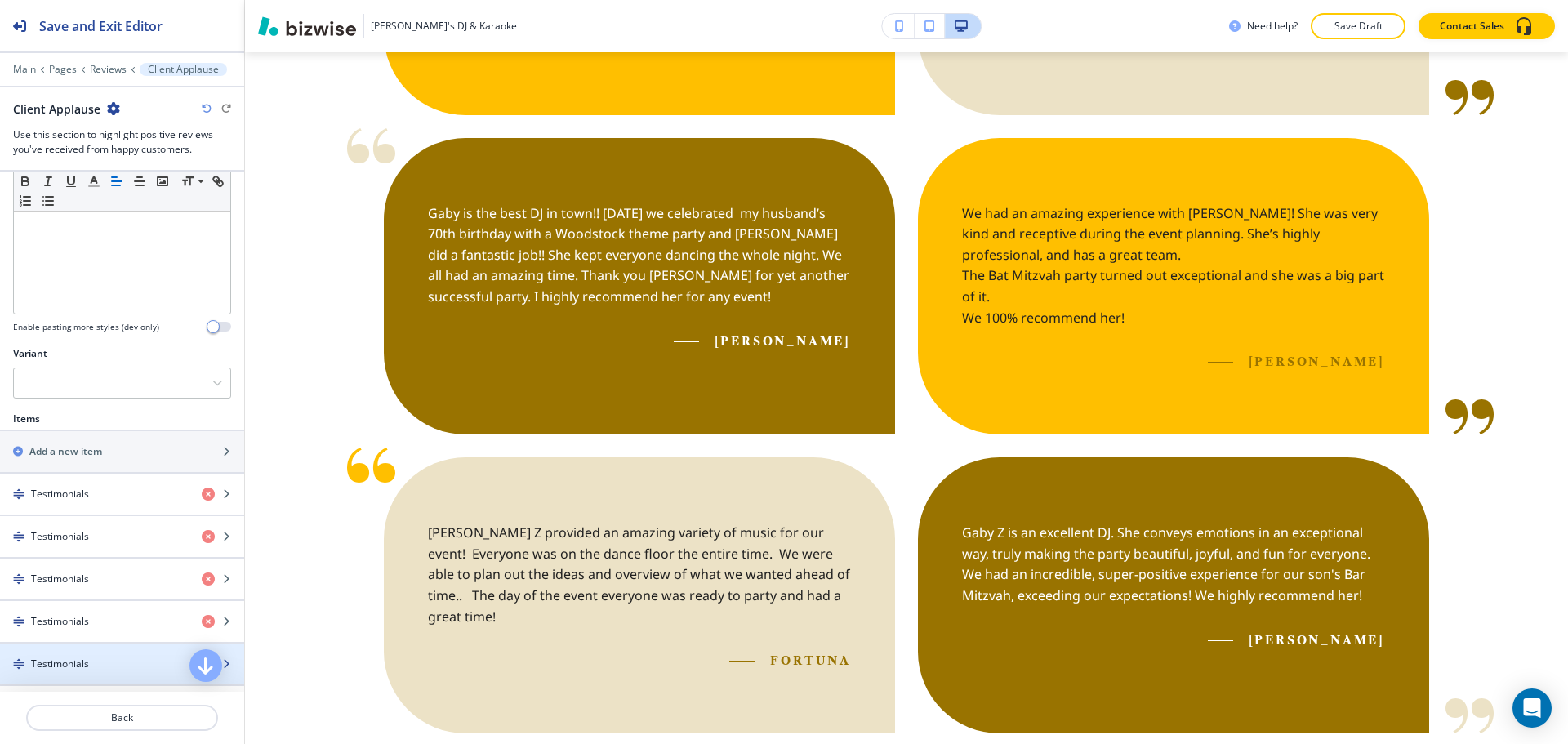
click at [51, 652] on div "button" at bounding box center [121, 650] width 244 height 13
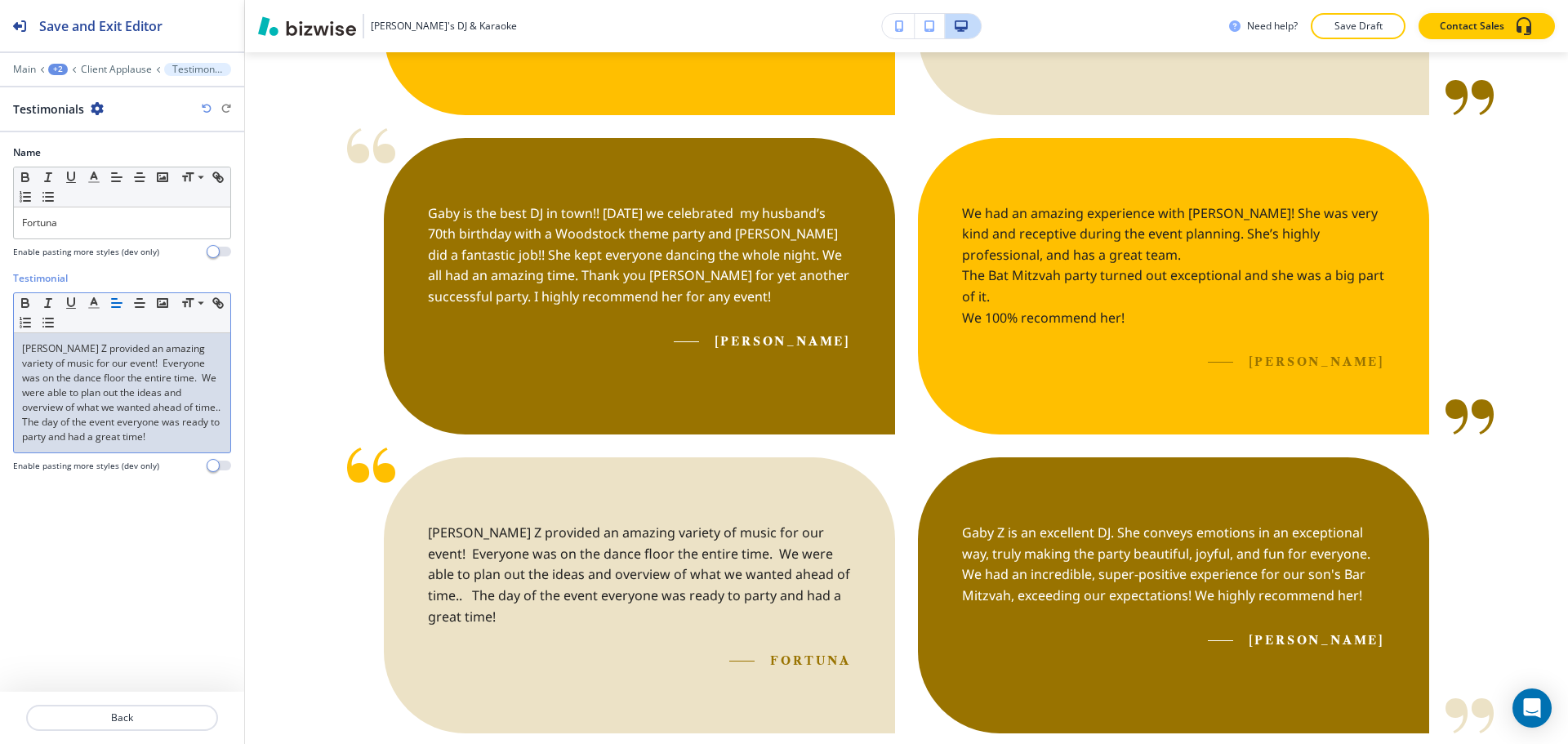
click at [48, 348] on p "Gaby Z provided an amazing variety of music for our event! Everyone was on the …" at bounding box center [121, 393] width 200 height 102
click at [132, 407] on p "Gaby provided an amazing variety of music for our event! Everyone was on the da…" at bounding box center [121, 393] width 200 height 102
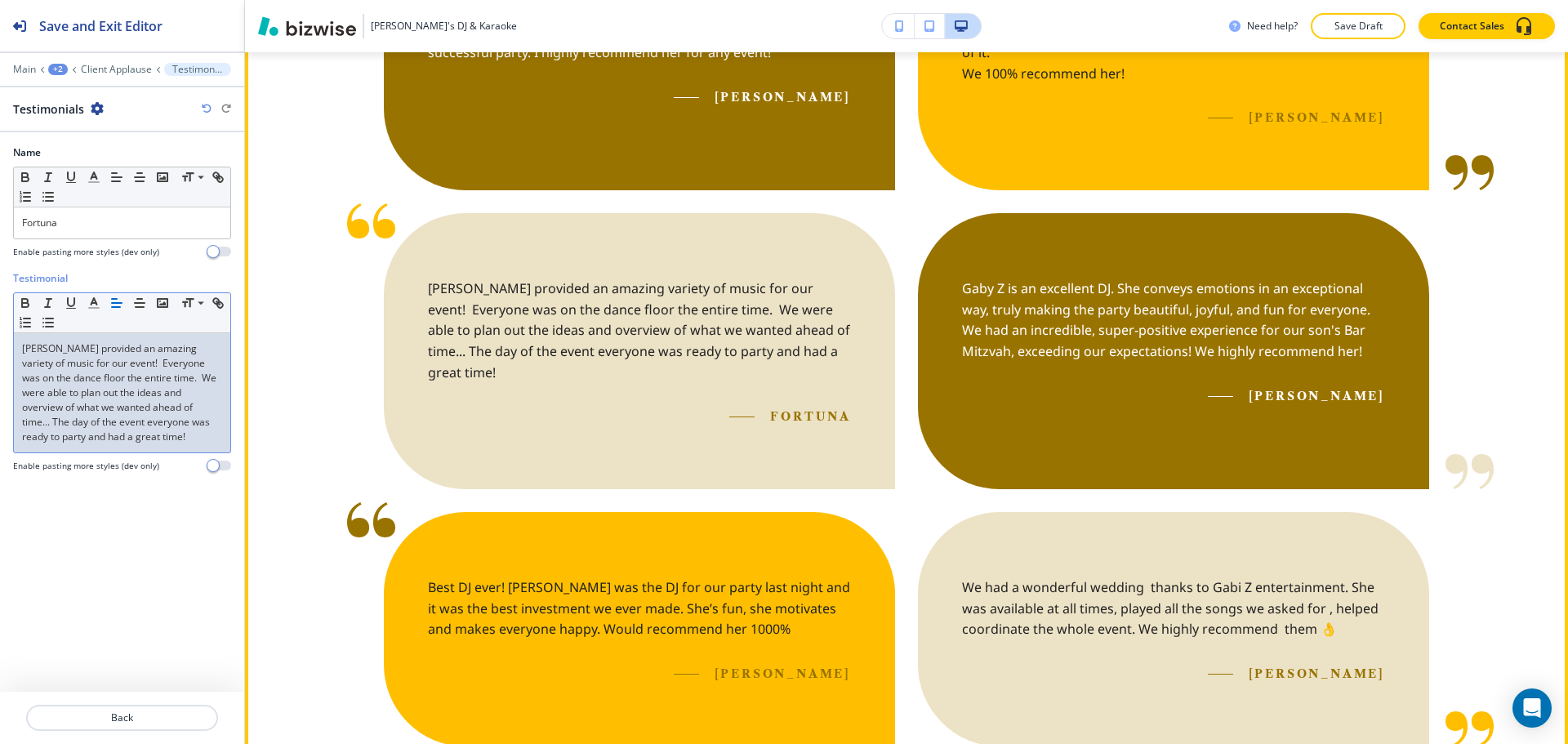
scroll to position [1400, 0]
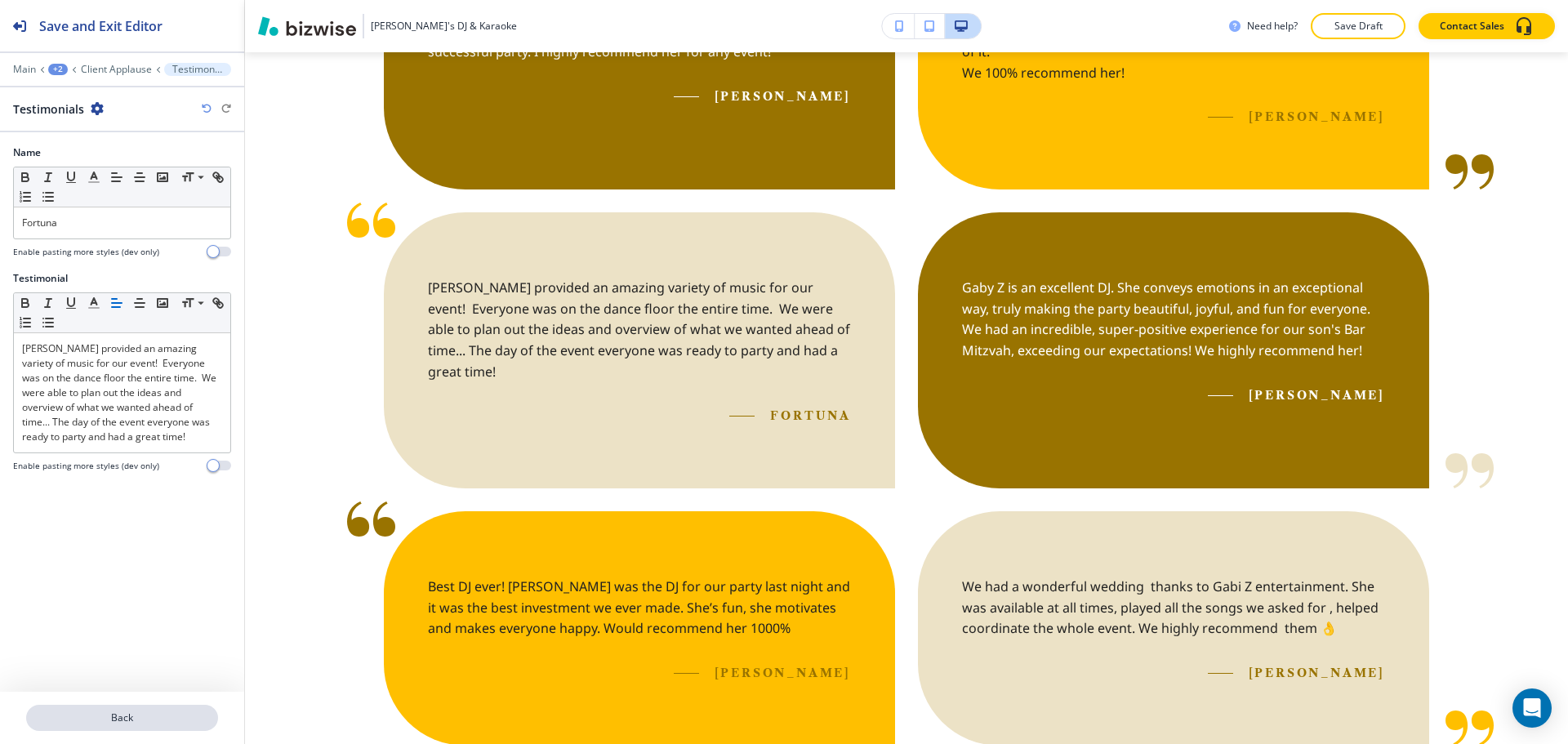
click at [153, 711] on p "Back" at bounding box center [121, 717] width 189 height 14
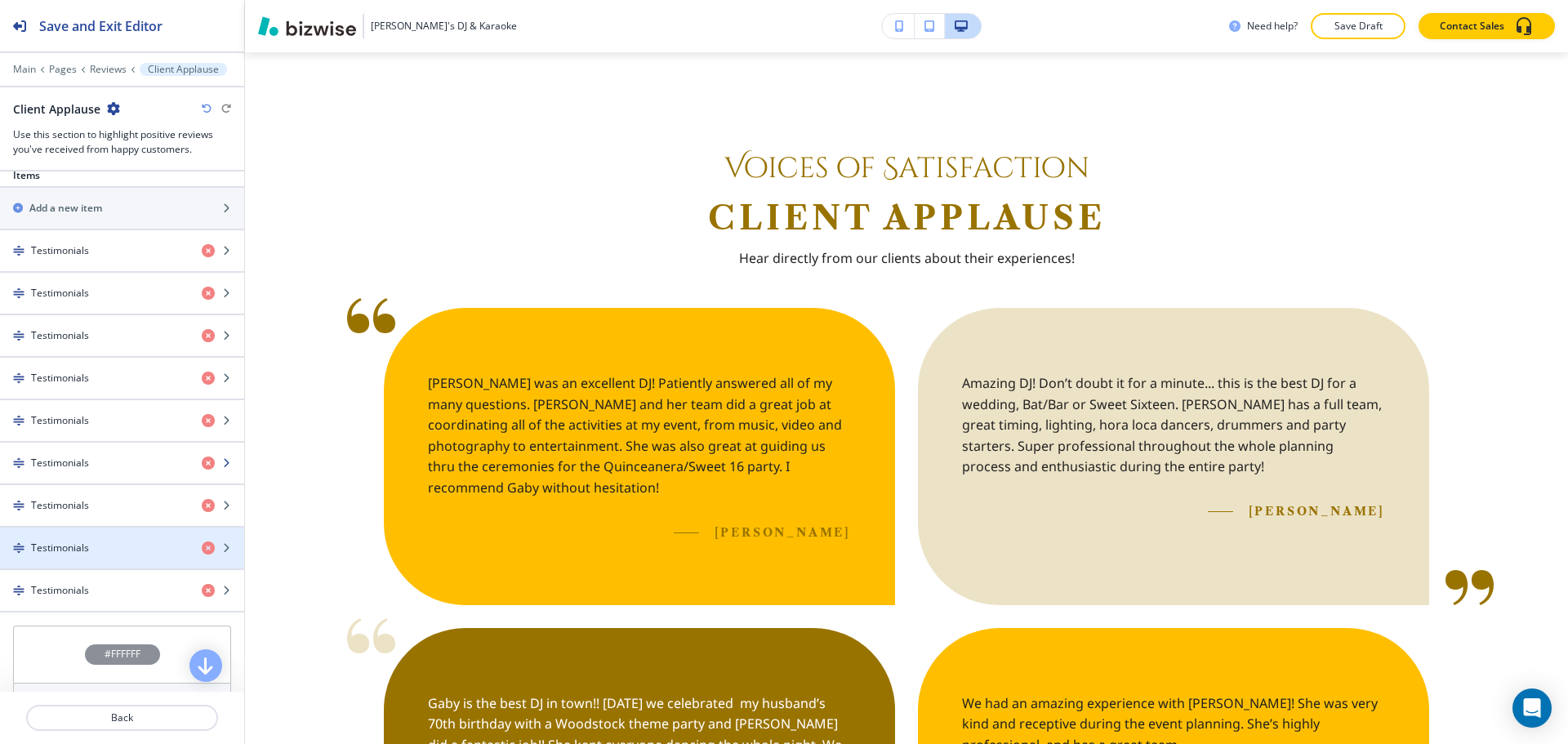
scroll to position [653, 0]
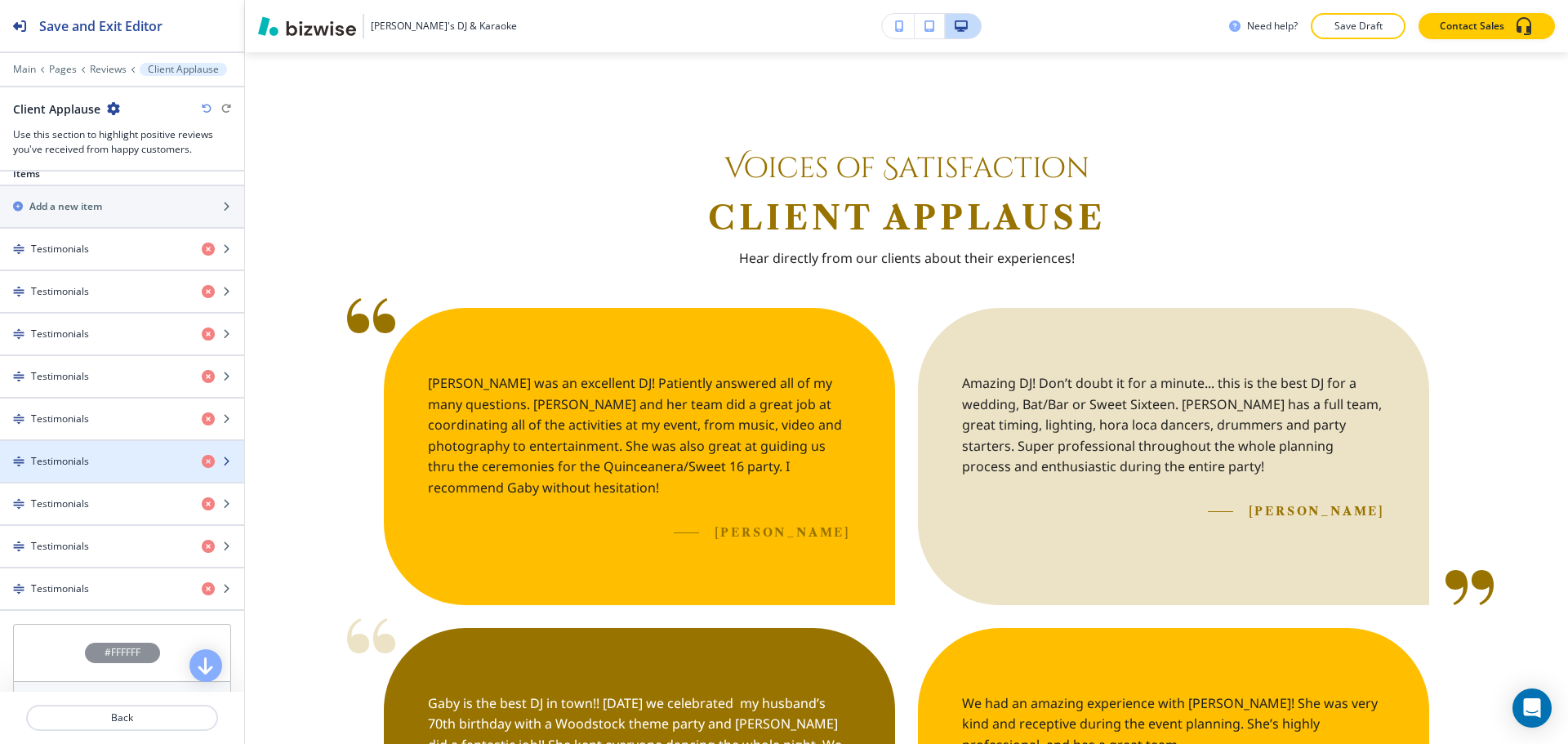
click at [40, 459] on h4 "Testimonials" at bounding box center [60, 460] width 58 height 14
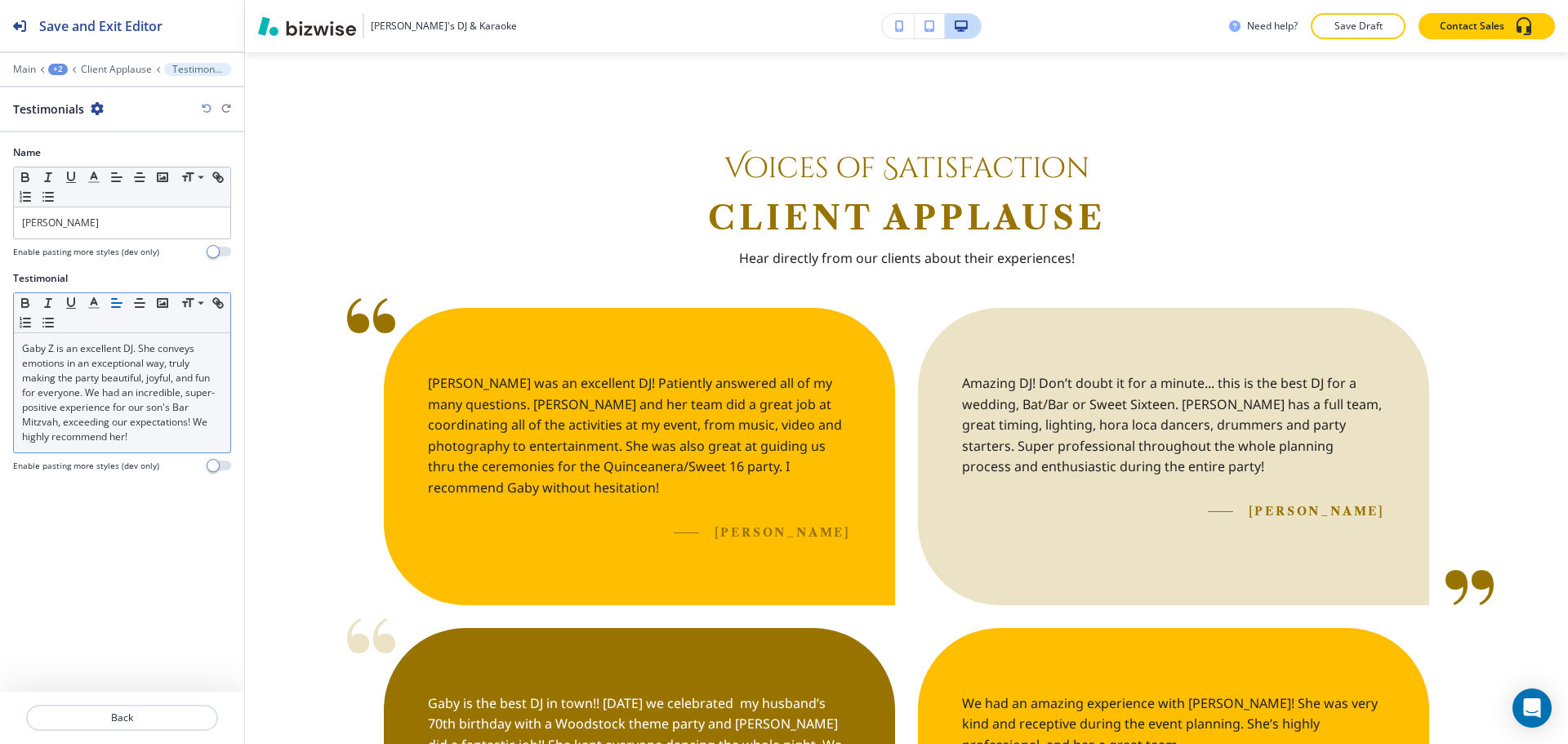
click at [50, 354] on p "Gaby Z is an excellent DJ. She conveys emotions in an exceptional way, truly ma…" at bounding box center [121, 393] width 200 height 102
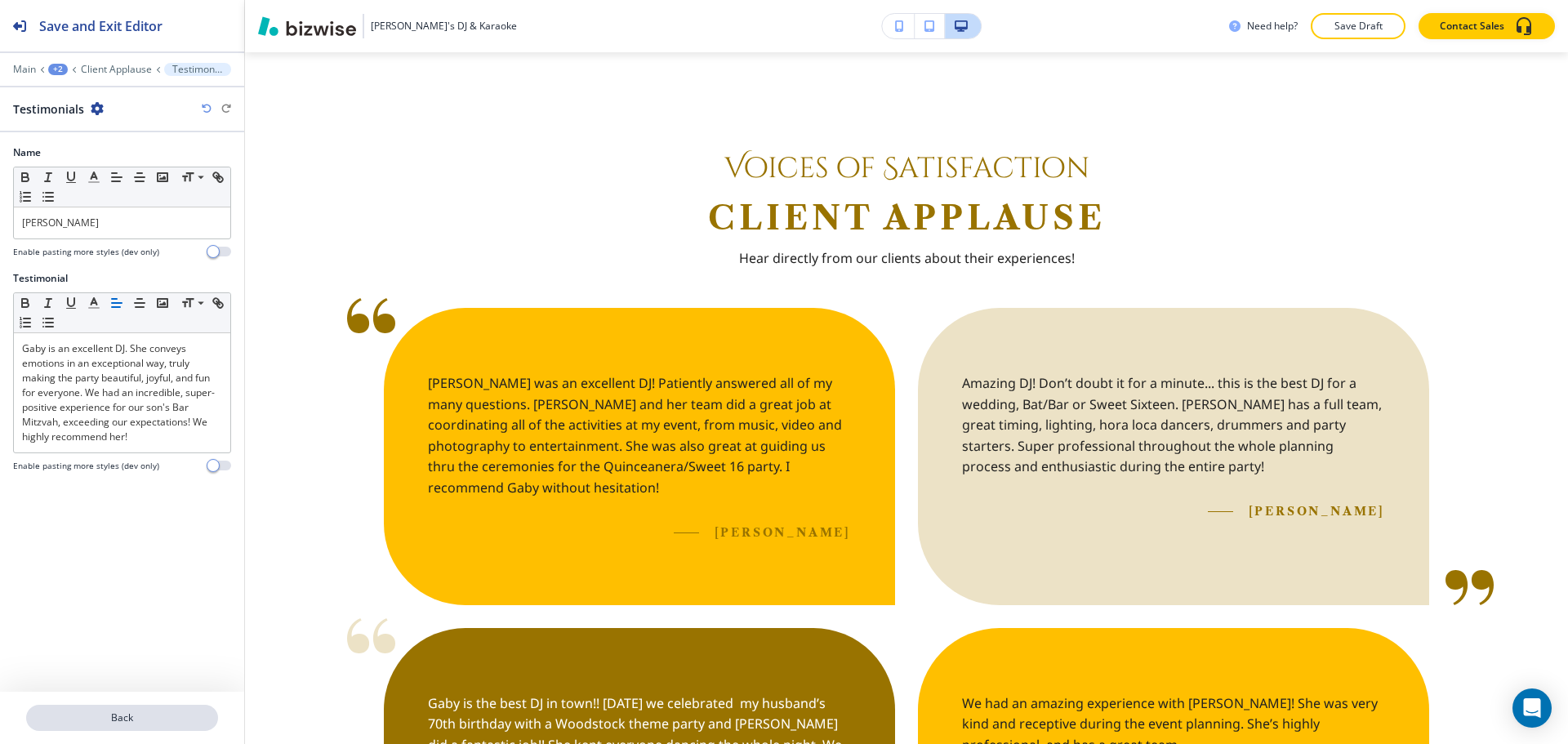
click at [103, 723] on p "Back" at bounding box center [121, 717] width 189 height 14
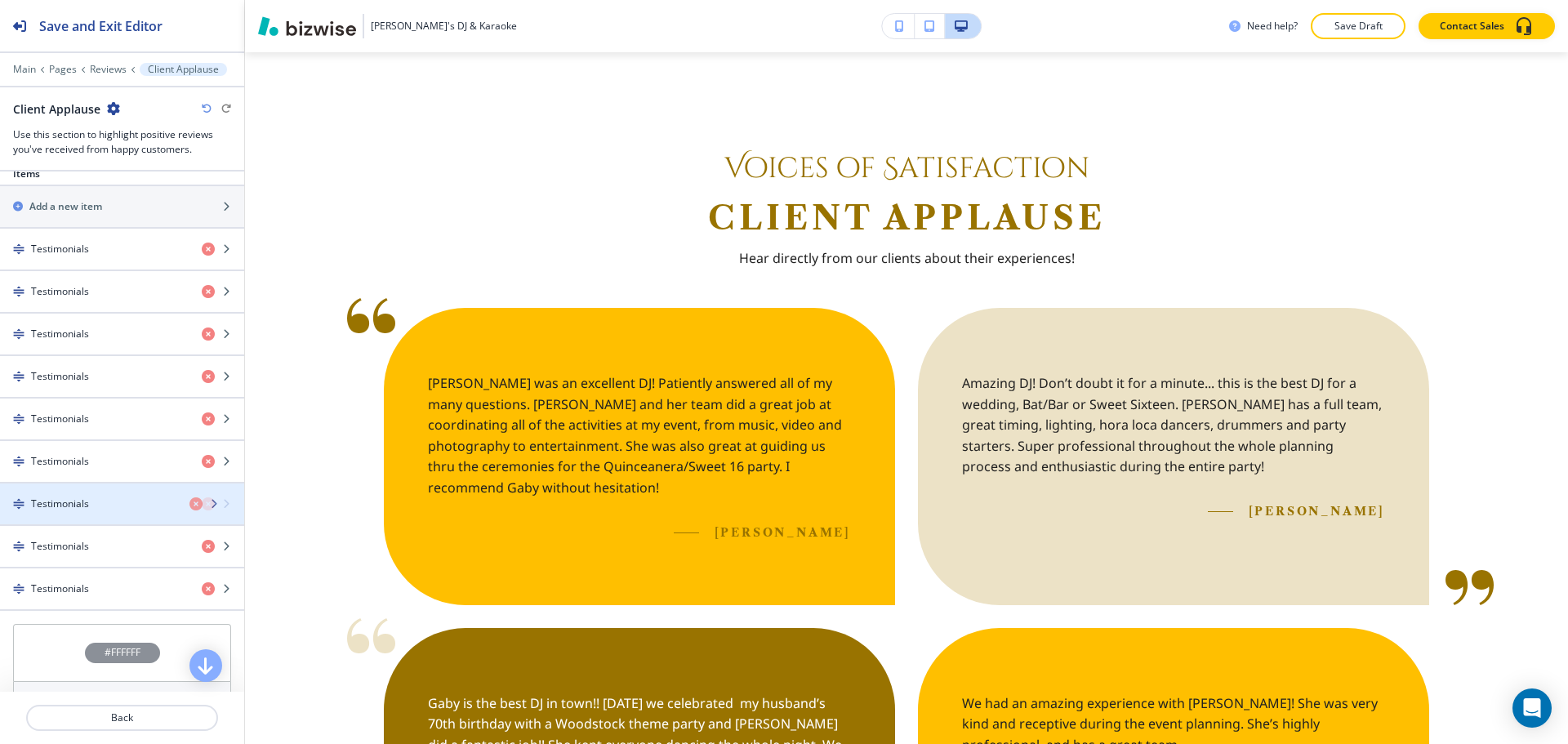
click at [66, 510] on div "Testimonials" at bounding box center [121, 503] width 244 height 41
click at [66, 510] on h4 "Testimonials" at bounding box center [60, 503] width 58 height 14
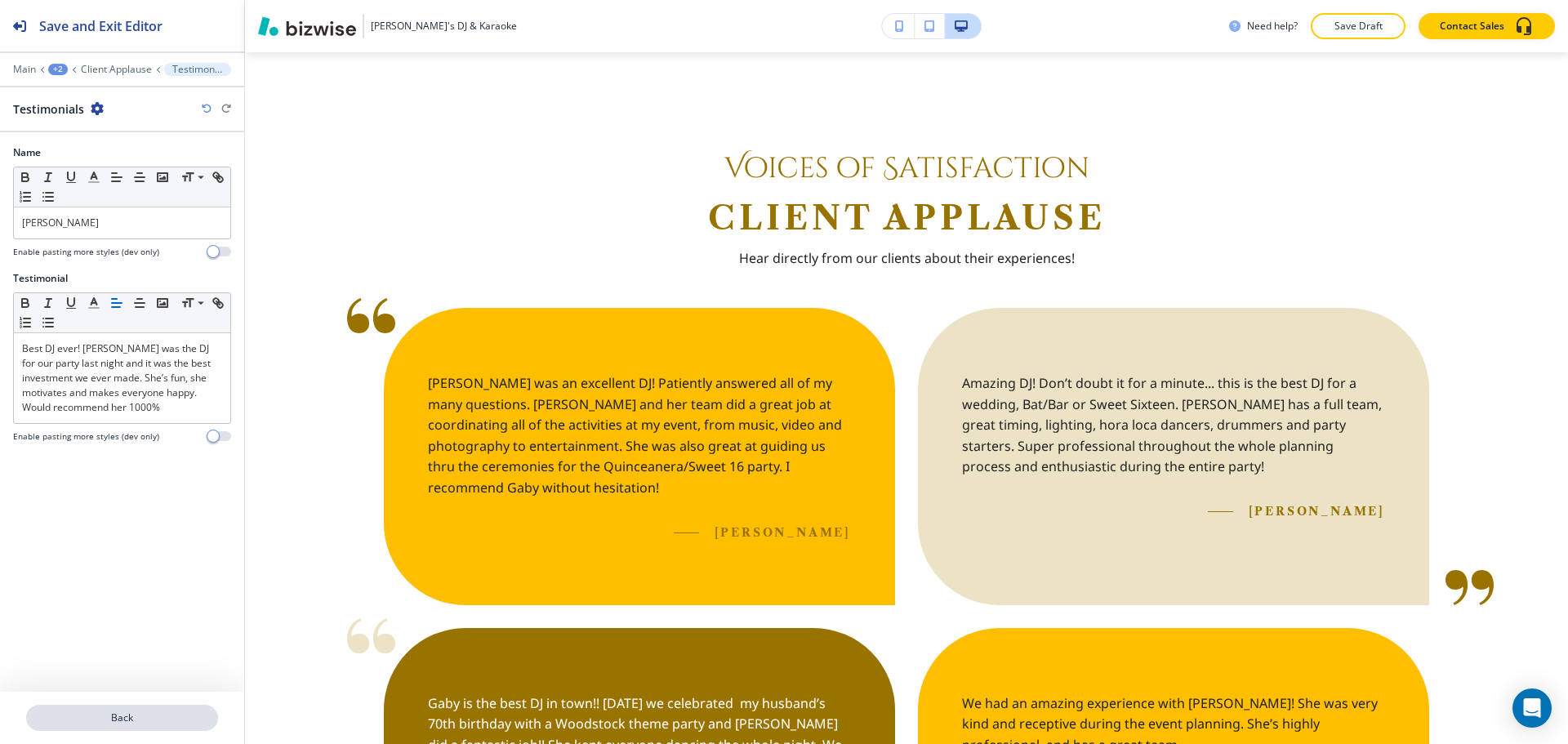
click at [123, 719] on p "Back" at bounding box center [121, 717] width 189 height 14
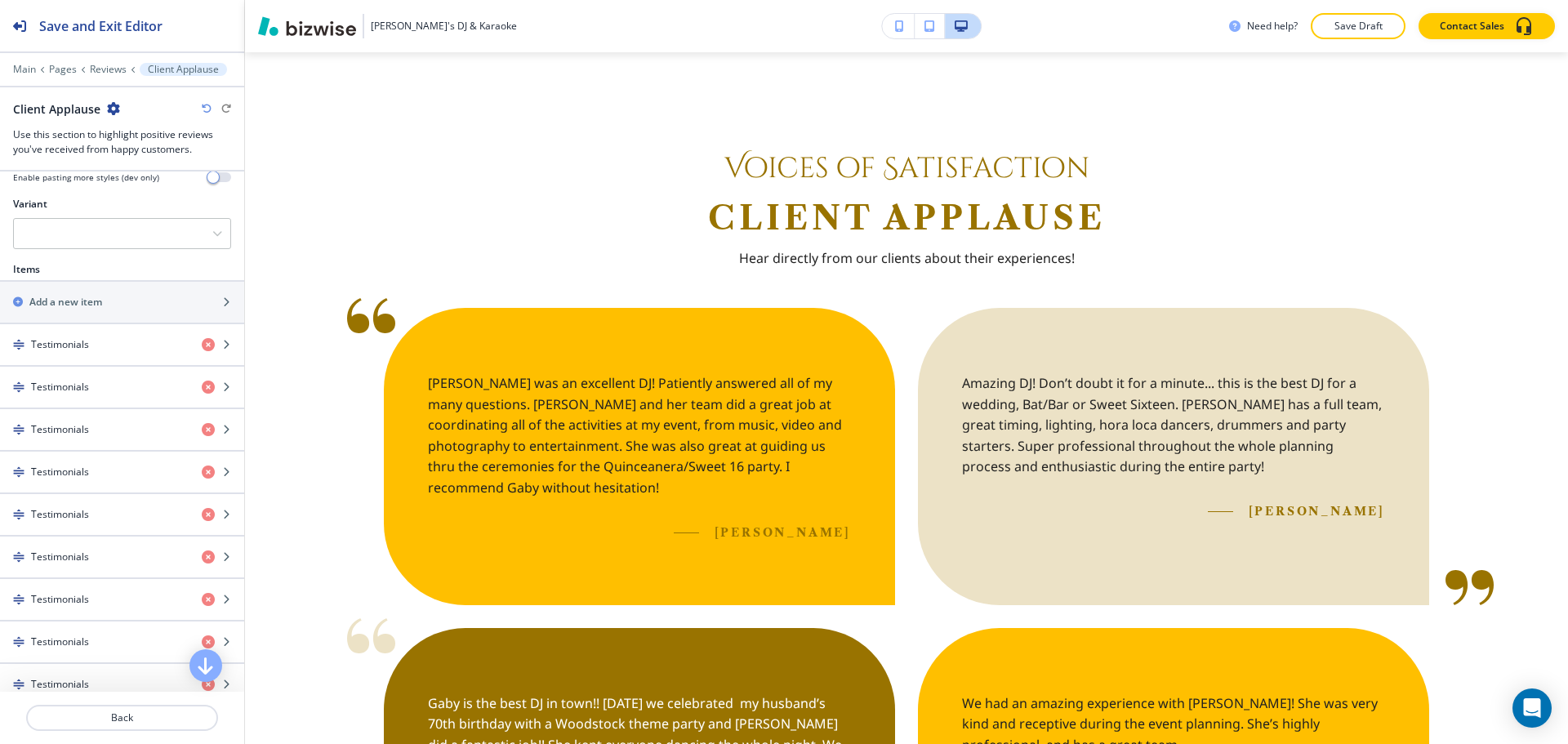
scroll to position [571, 0]
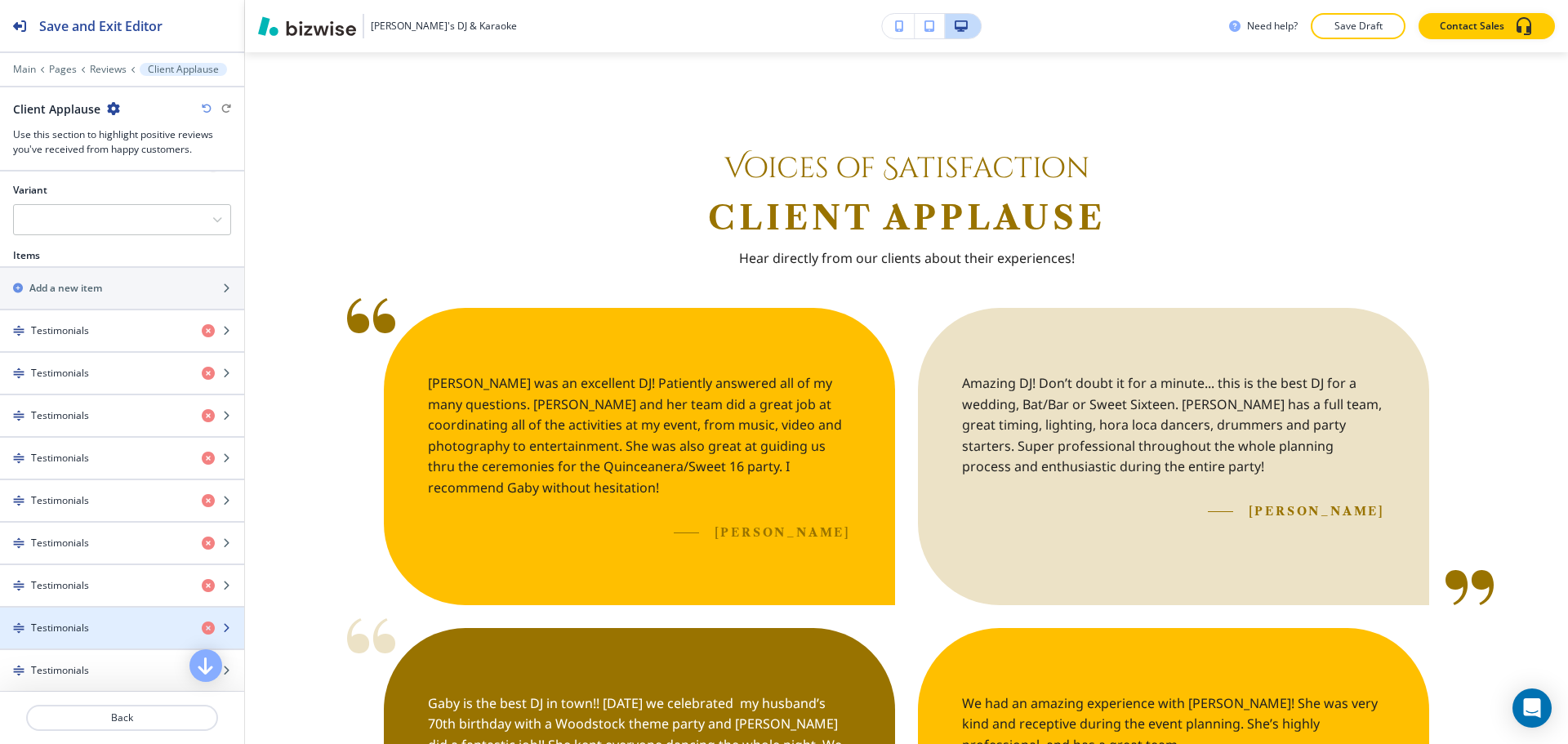
click at [51, 617] on div "button" at bounding box center [121, 614] width 244 height 13
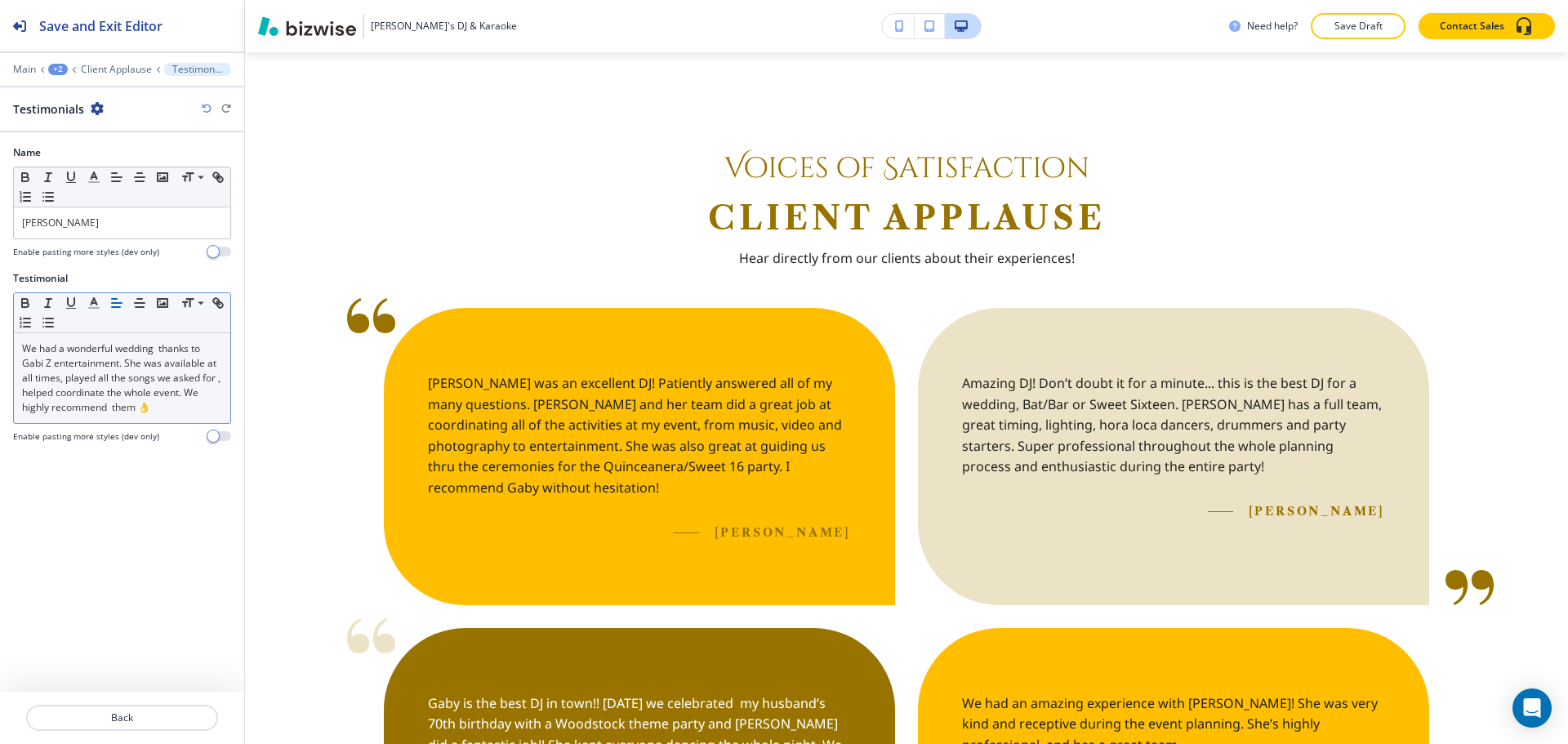
click at [49, 363] on p "We had a wonderful wedding thanks to Gabi Z entertainment. She was available at…" at bounding box center [121, 378] width 200 height 73
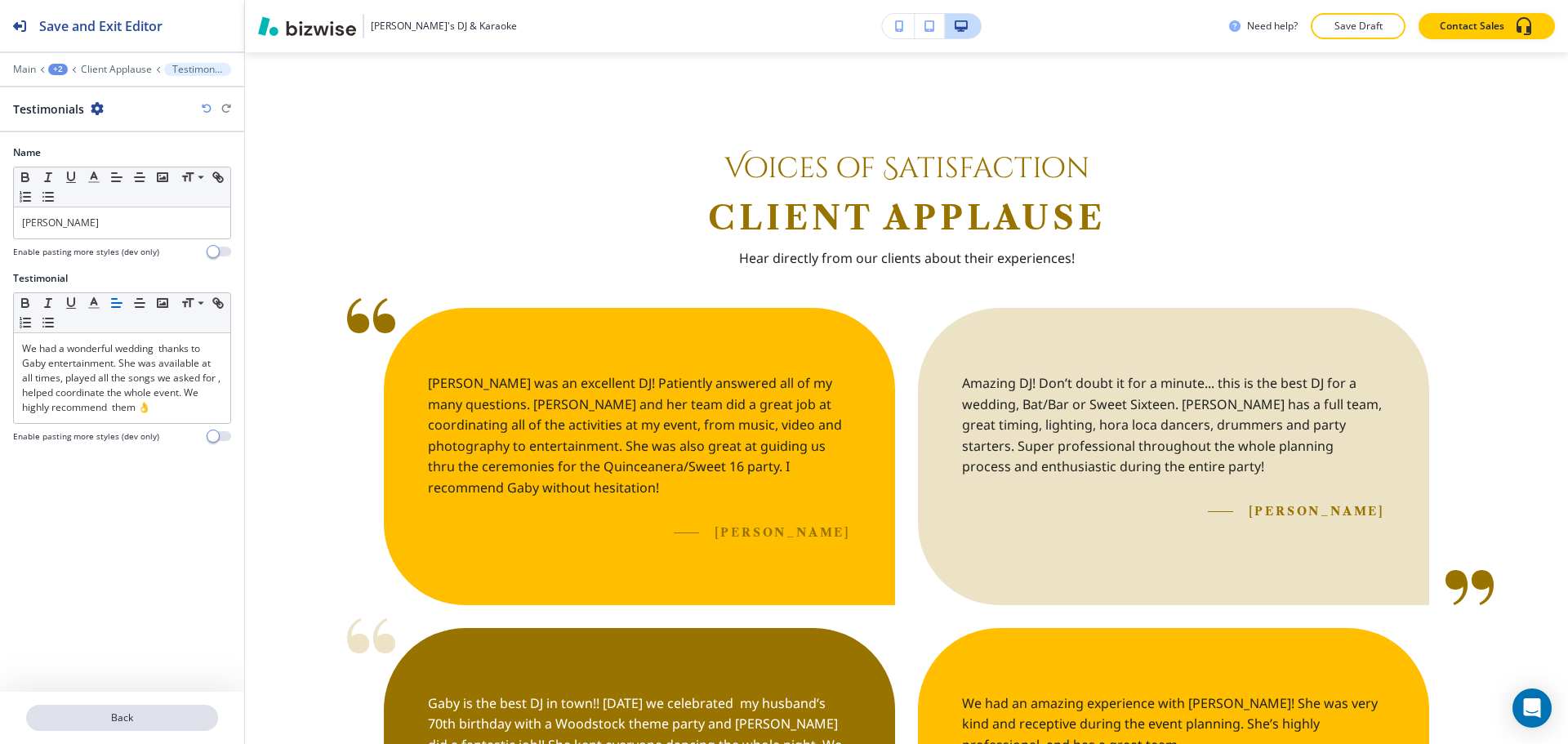
click at [196, 716] on p "Back" at bounding box center [121, 717] width 189 height 14
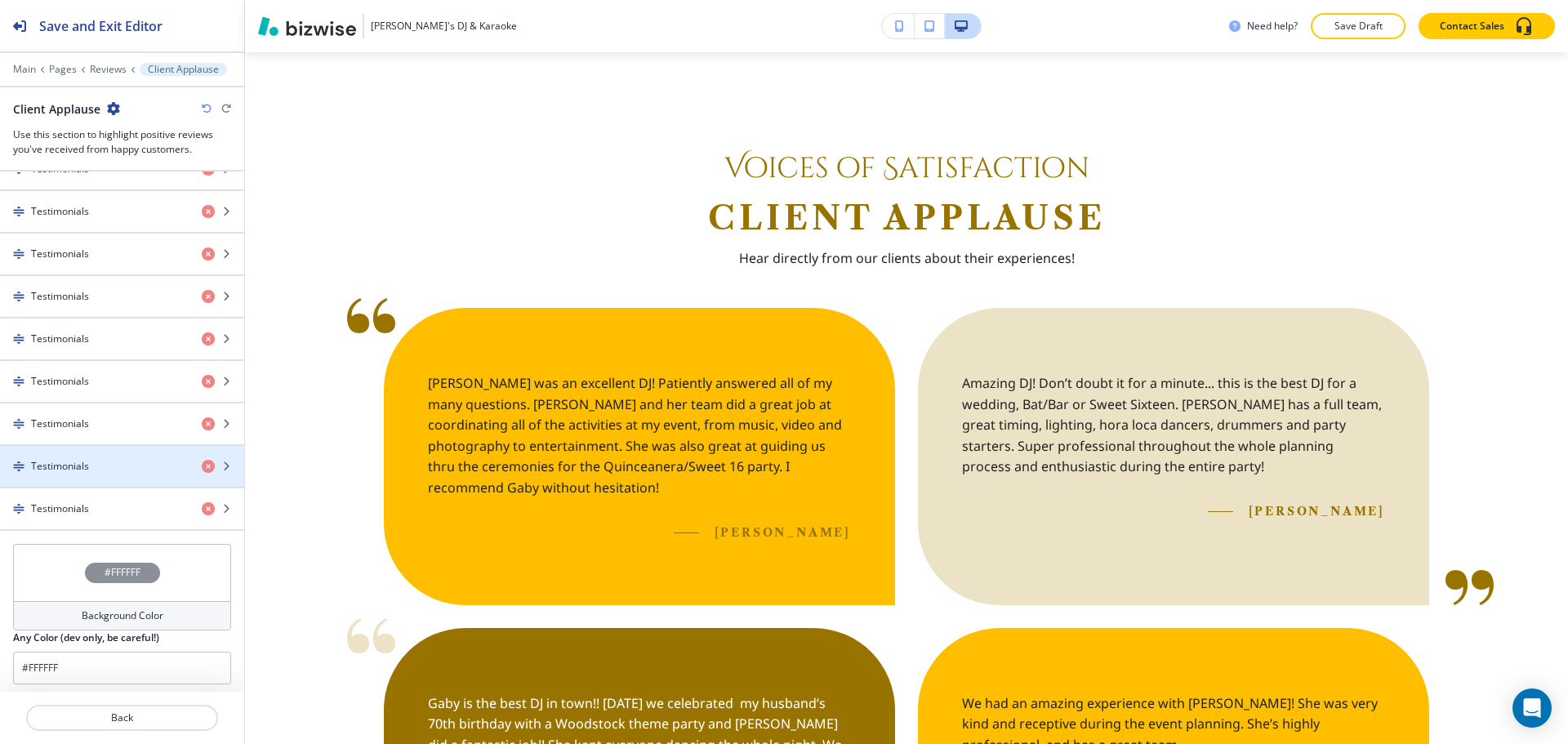
scroll to position [739, 0]
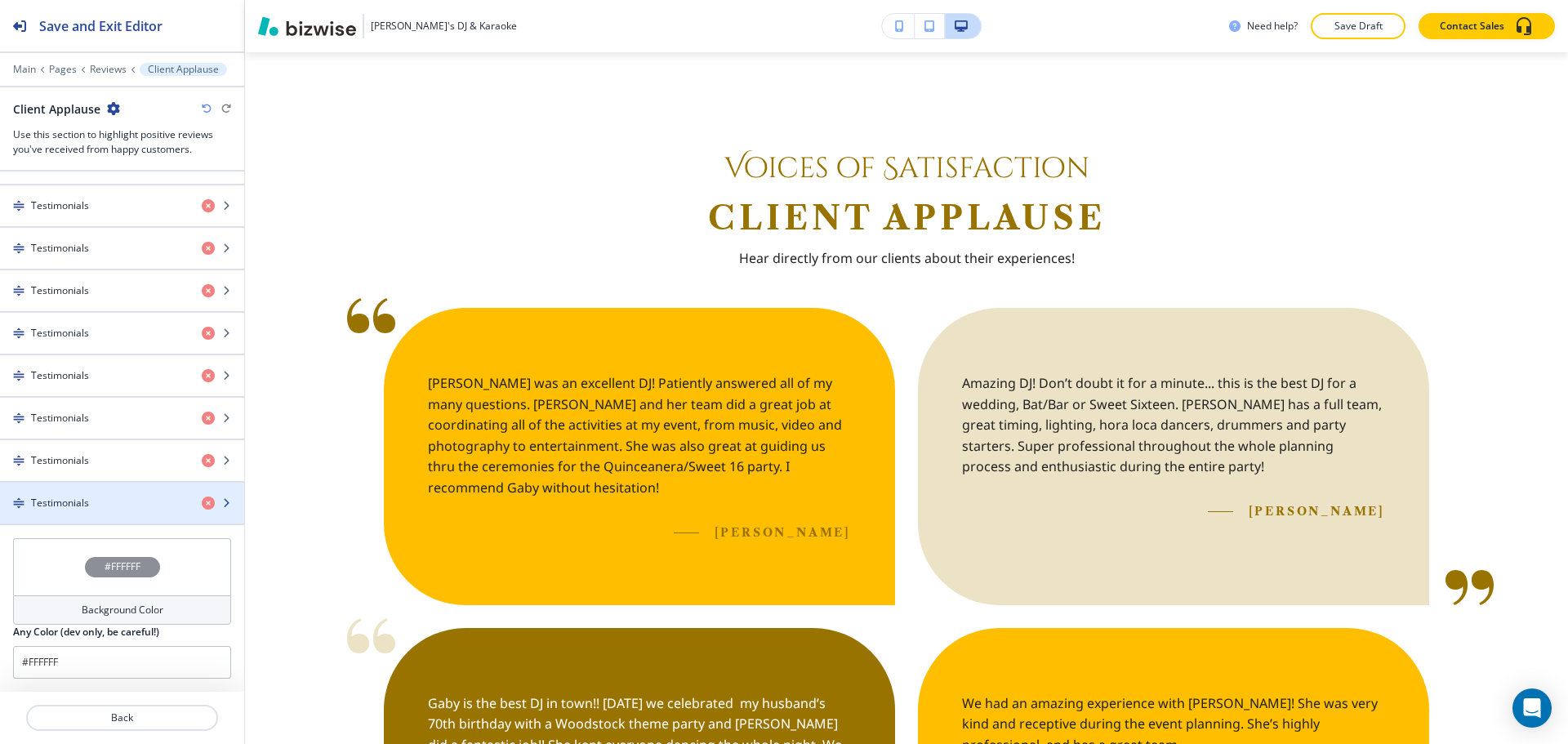
click at [111, 501] on div "Testimonials" at bounding box center [94, 502] width 189 height 14
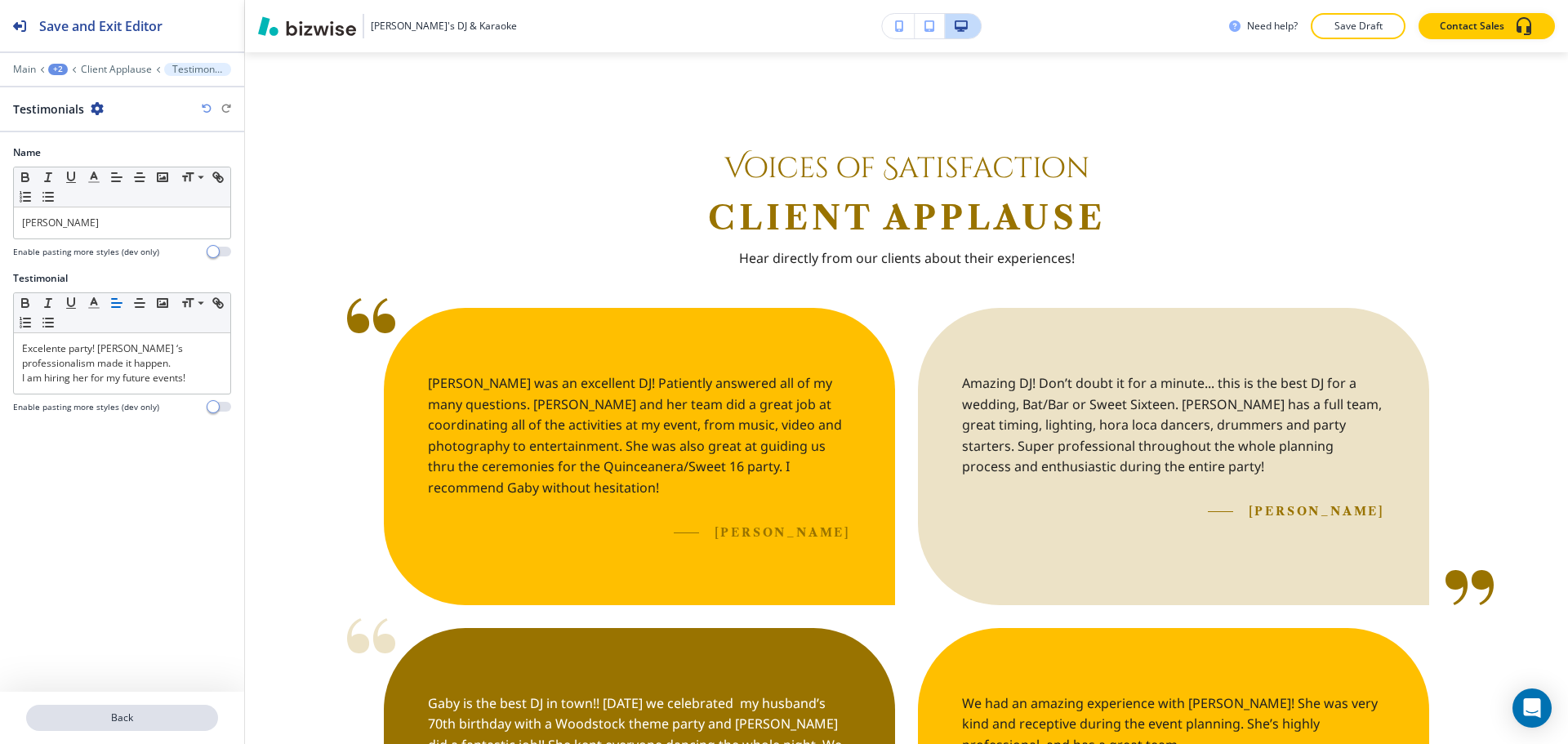
click at [67, 723] on p "Back" at bounding box center [121, 717] width 189 height 14
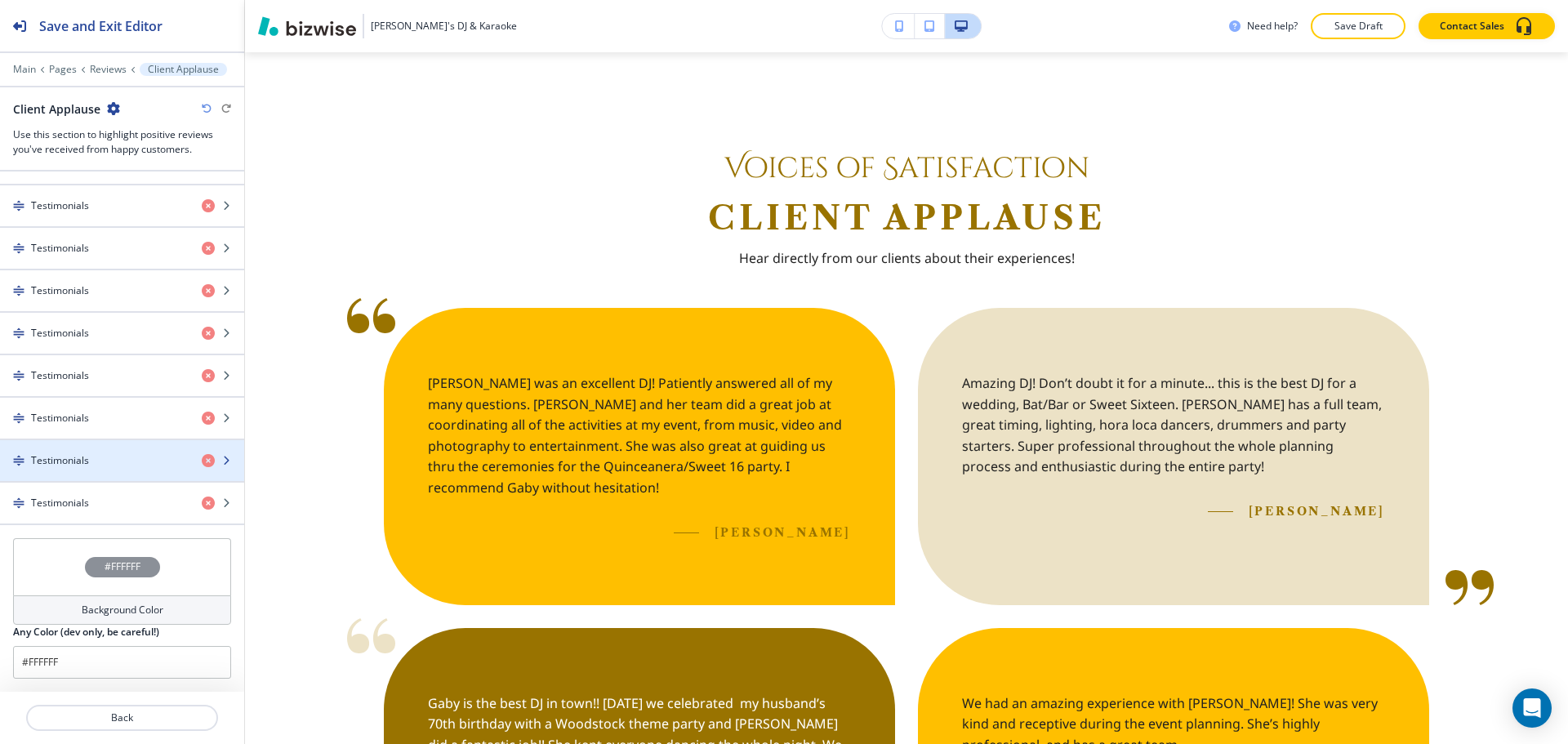
click at [122, 466] on div "Testimonials" at bounding box center [94, 460] width 189 height 14
click at [121, 469] on div "button" at bounding box center [121, 474] width 244 height 13
click at [126, 471] on div "button" at bounding box center [121, 474] width 244 height 13
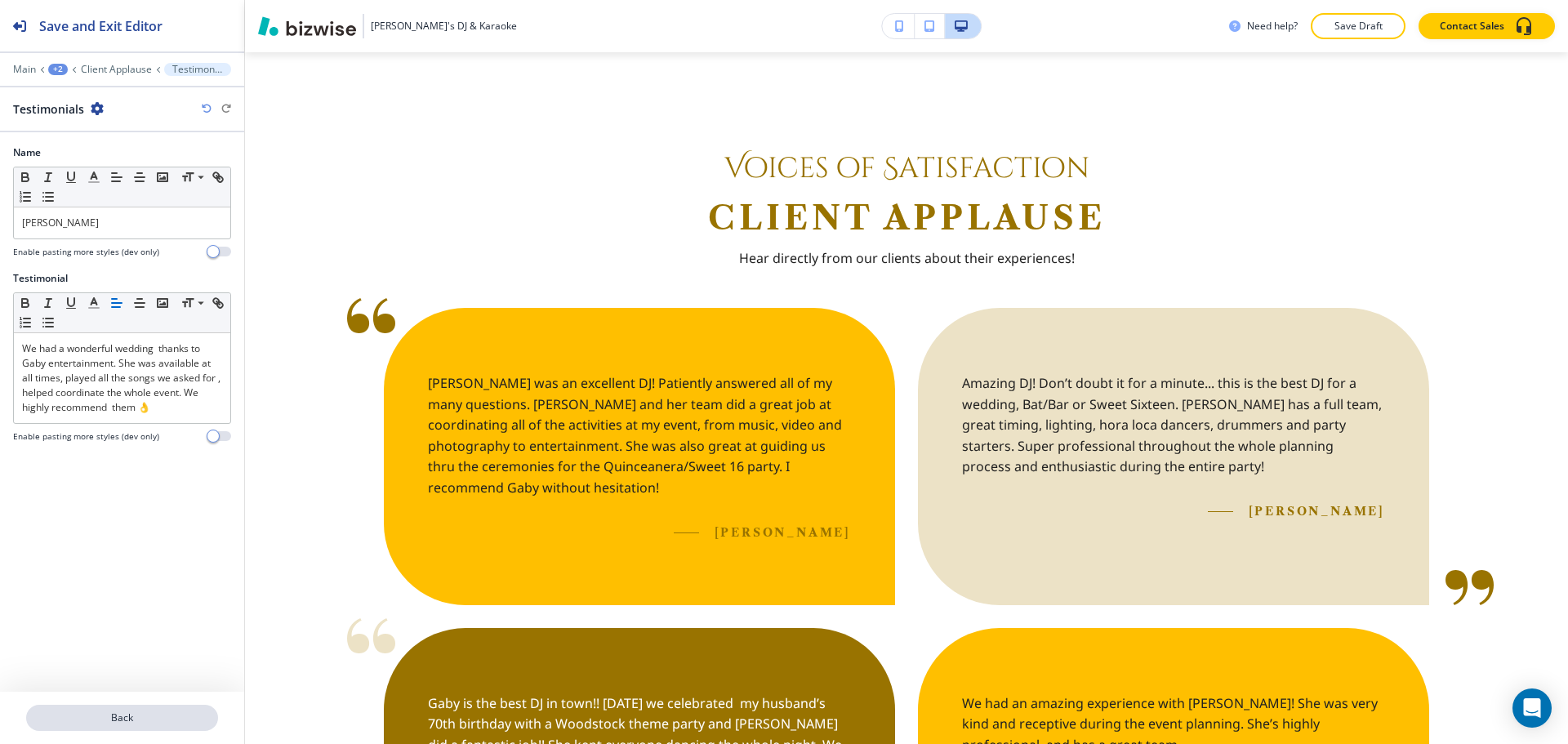
click at [172, 715] on p "Back" at bounding box center [121, 717] width 189 height 14
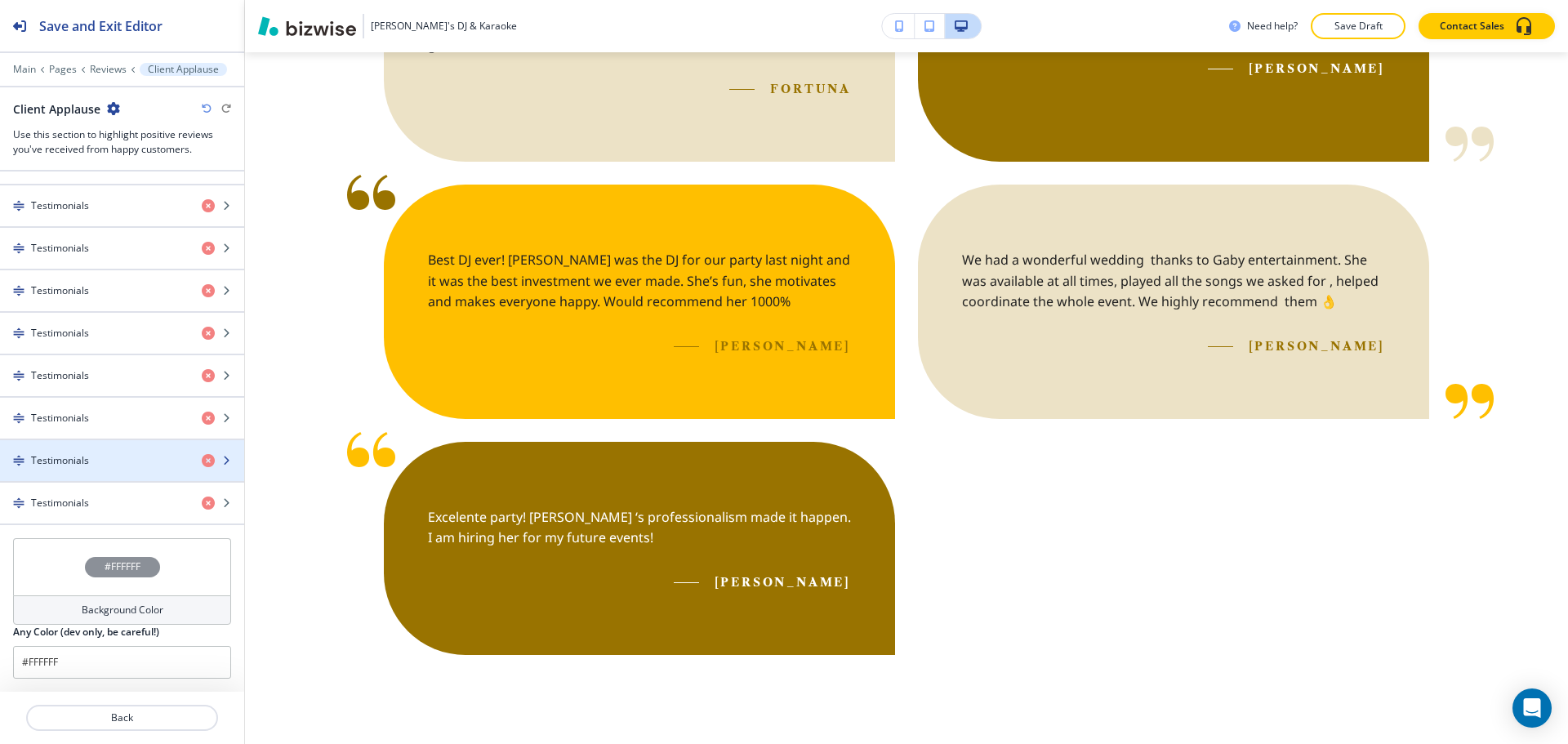
click at [118, 460] on div "Testimonials" at bounding box center [94, 460] width 189 height 14
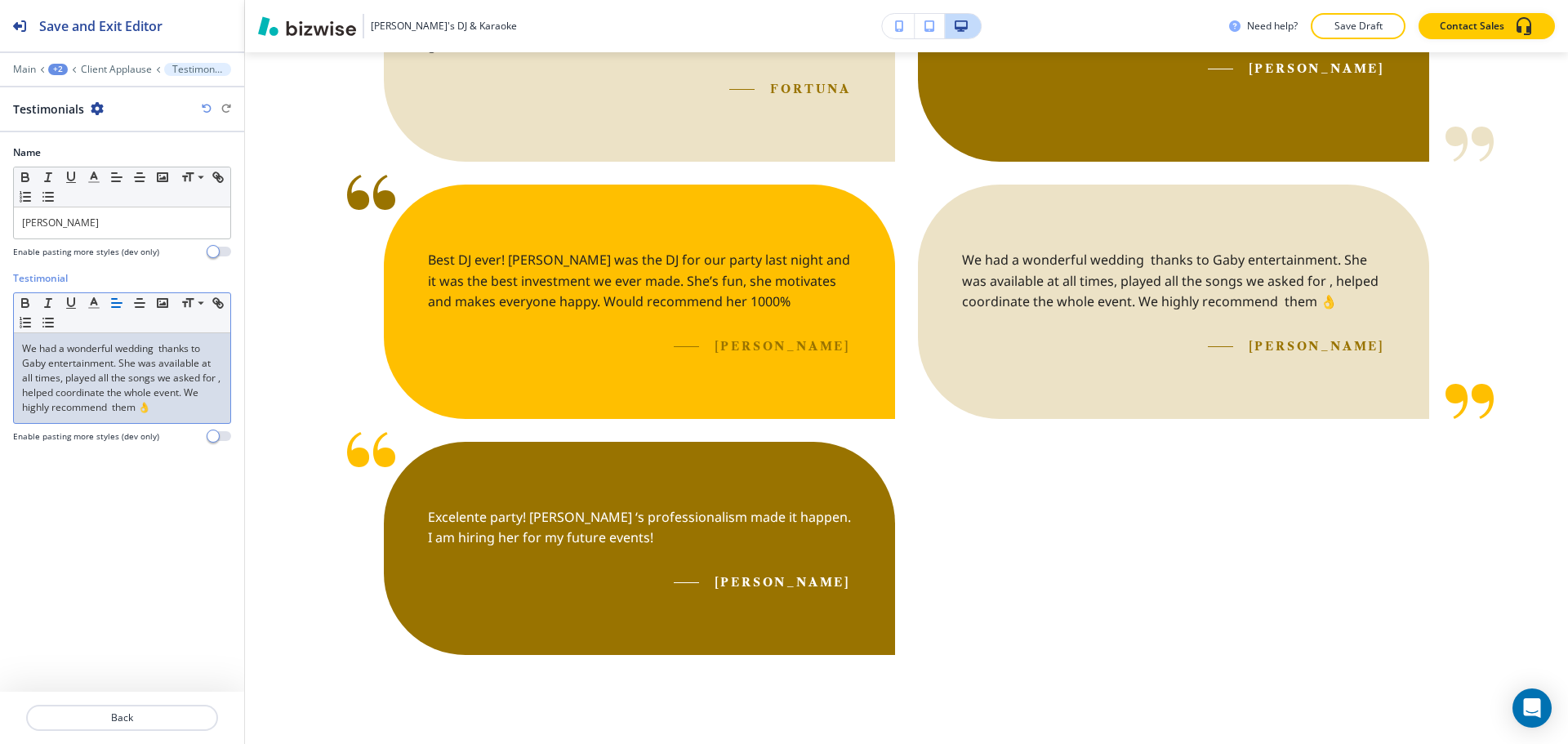
click at [219, 381] on p "We had a wonderful wedding thanks to Gaby entertainment. She was available at a…" at bounding box center [121, 378] width 200 height 73
click at [116, 410] on p "We had a wonderful wedding thanks to Gaby entertainment. She was available at a…" at bounding box center [121, 378] width 200 height 73
click at [112, 411] on p "We had a wonderful wedding thanks to Gaby entertainment. She was available at a…" at bounding box center [121, 378] width 200 height 73
click at [176, 725] on button "Back" at bounding box center [122, 718] width 192 height 27
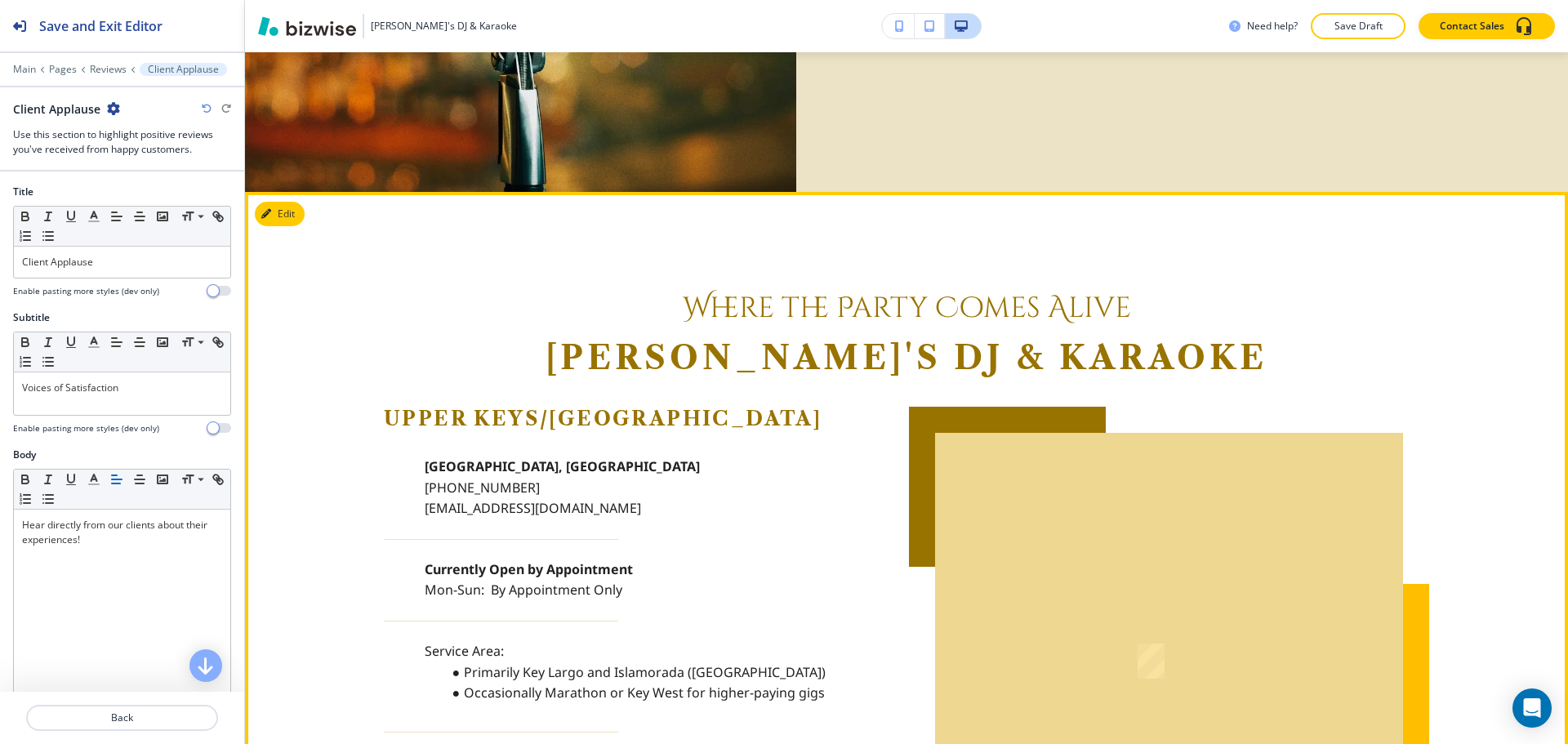
scroll to position [2870, 0]
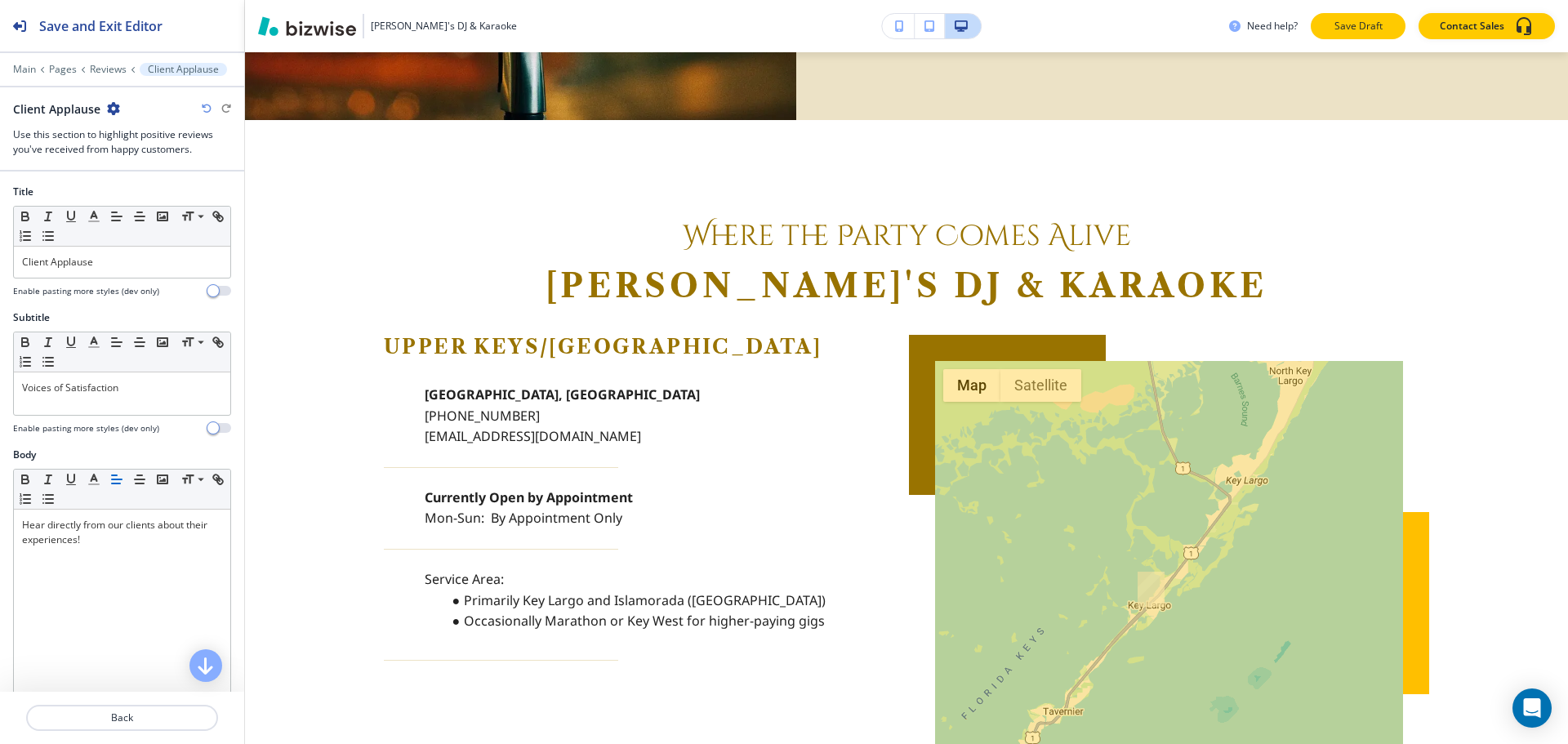
click at [1346, 32] on p "Save Draft" at bounding box center [1357, 26] width 52 height 14
